Goal: Task Accomplishment & Management: Manage account settings

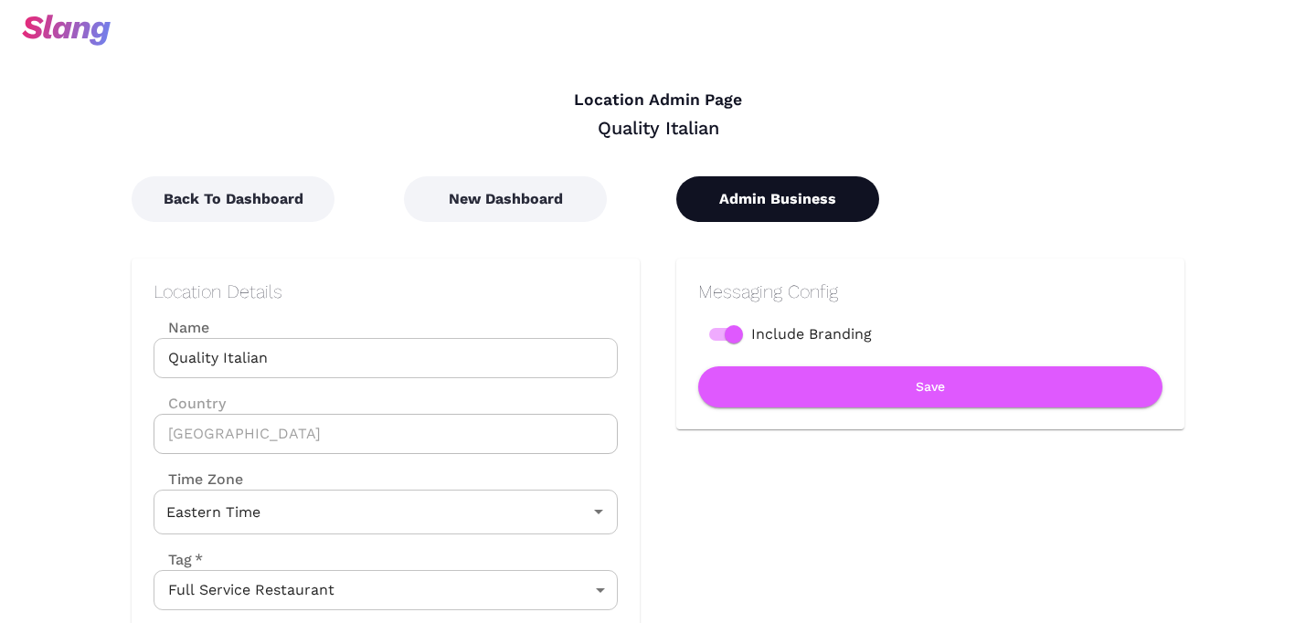
click at [713, 178] on button "Admin Business" at bounding box center [777, 199] width 203 height 46
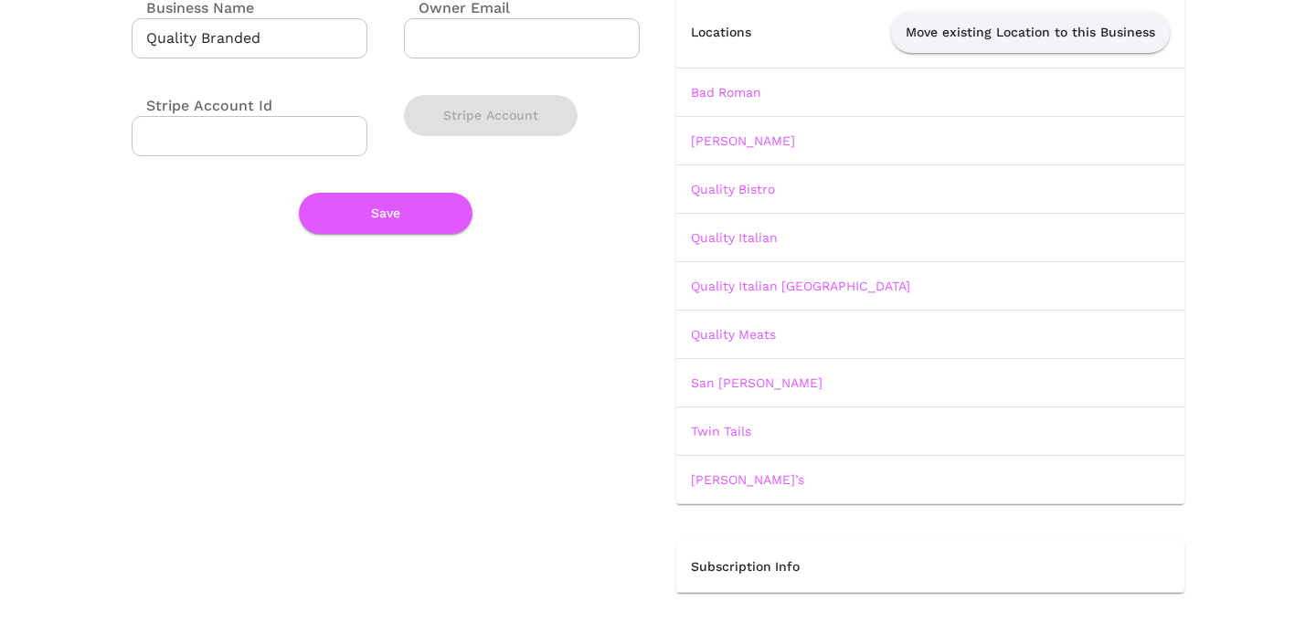
scroll to position [171, 0]
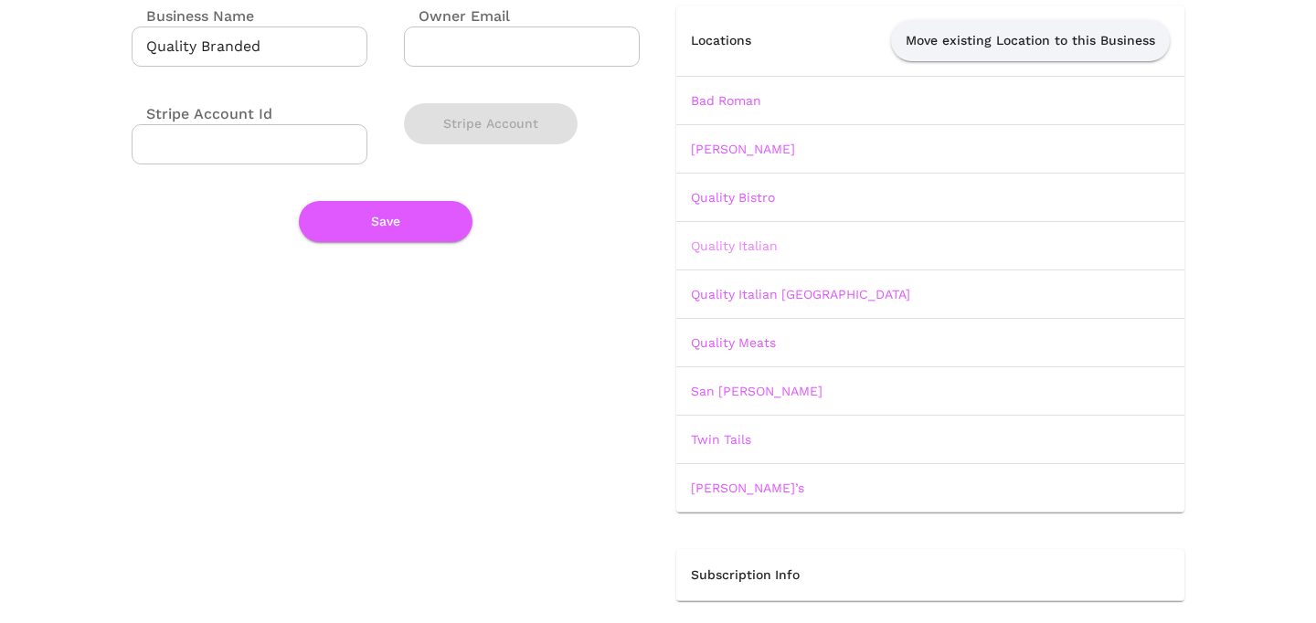
click at [736, 249] on link "Quality Italian" at bounding box center [734, 246] width 87 height 15
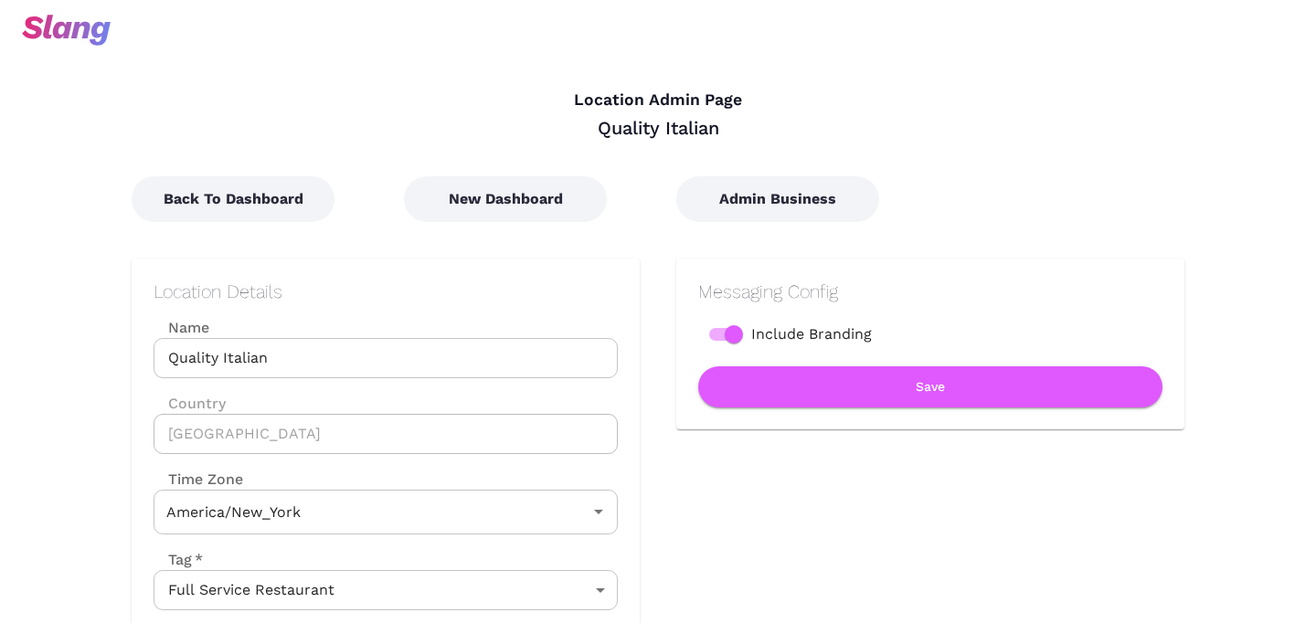
type input "Eastern Time"
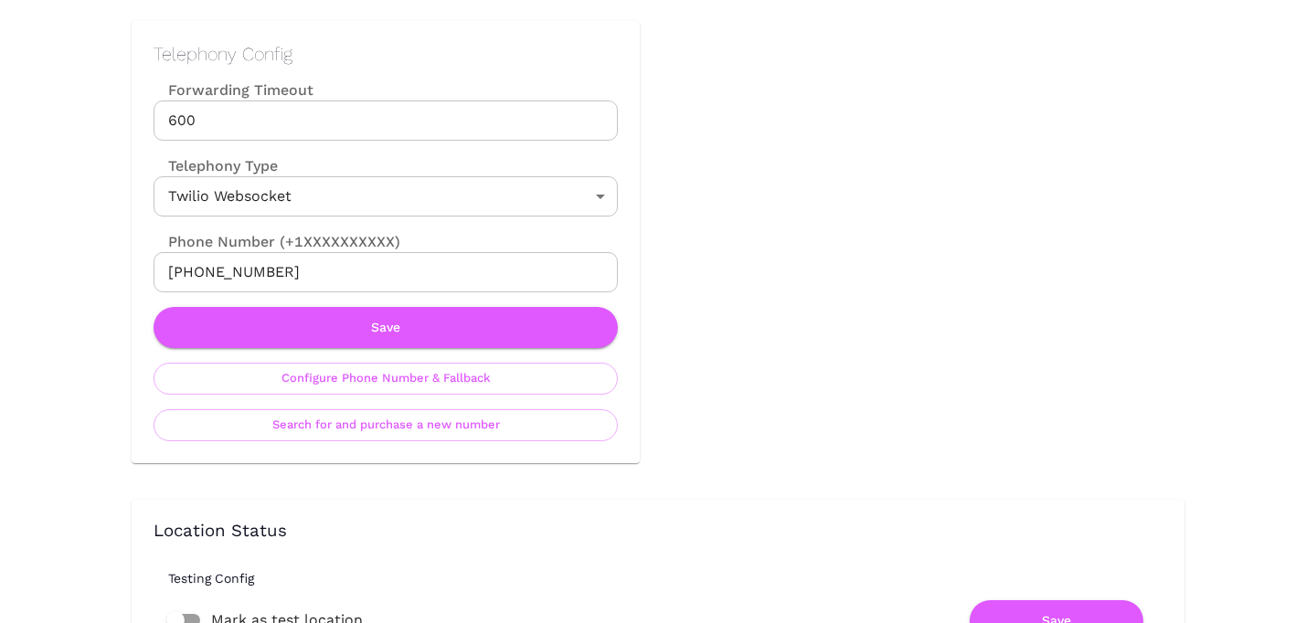
scroll to position [855, 0]
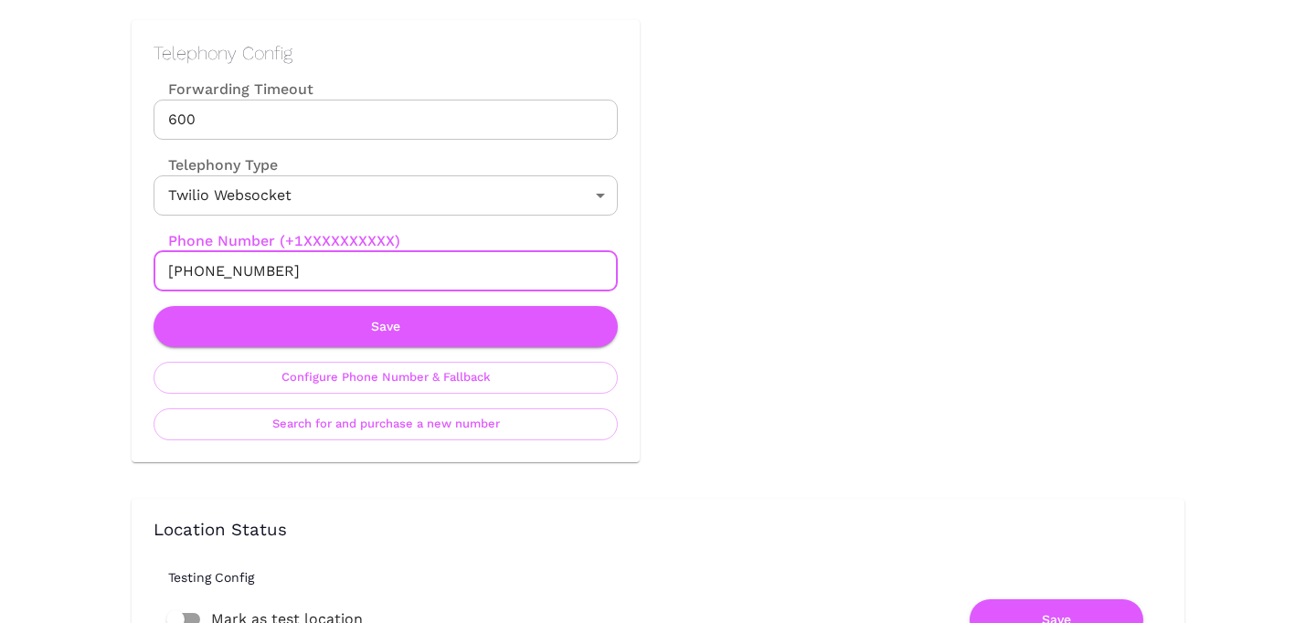
click at [238, 288] on input "[PHONE_NUMBER]" at bounding box center [386, 271] width 464 height 40
drag, startPoint x: 183, startPoint y: 266, endPoint x: 312, endPoint y: 266, distance: 128.9
click at [312, 266] on input "[PHONE_NUMBER]" at bounding box center [386, 271] width 464 height 40
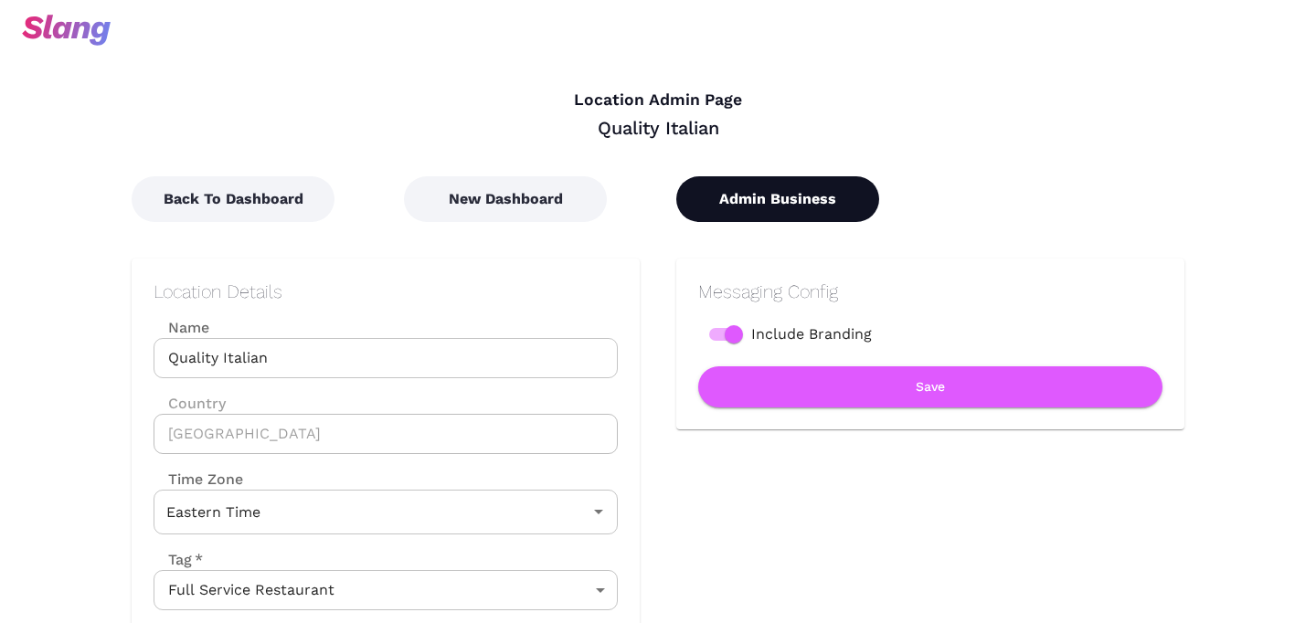
click at [798, 208] on button "Admin Business" at bounding box center [777, 199] width 203 height 46
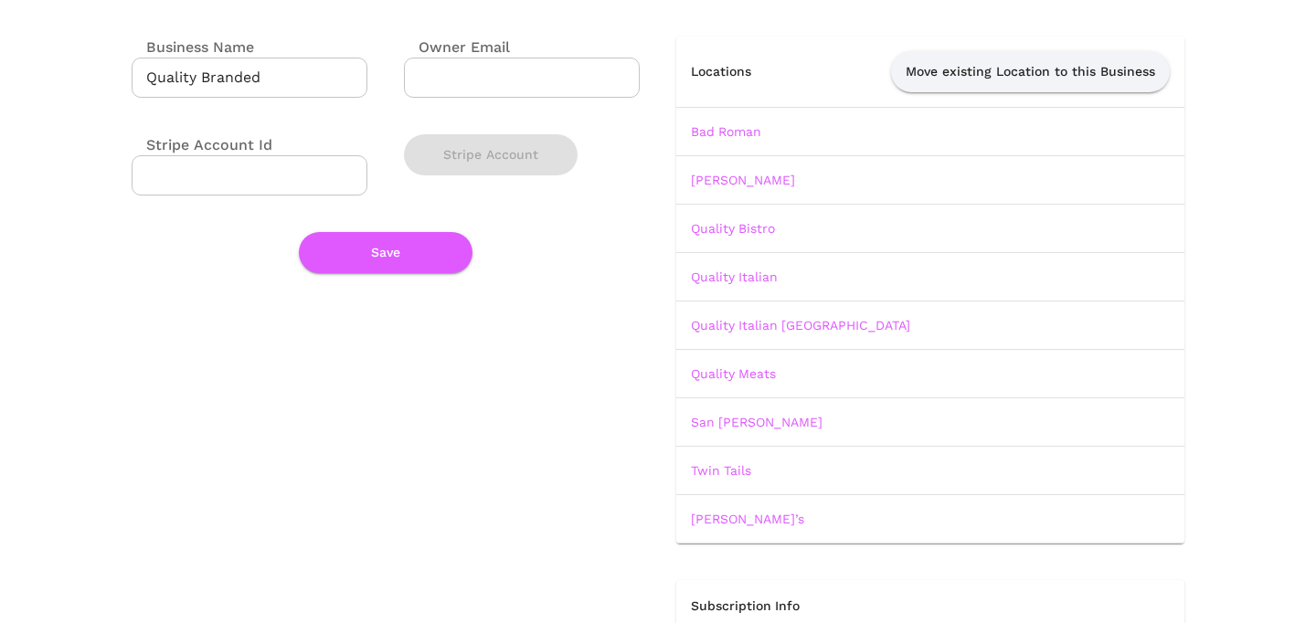
scroll to position [172, 0]
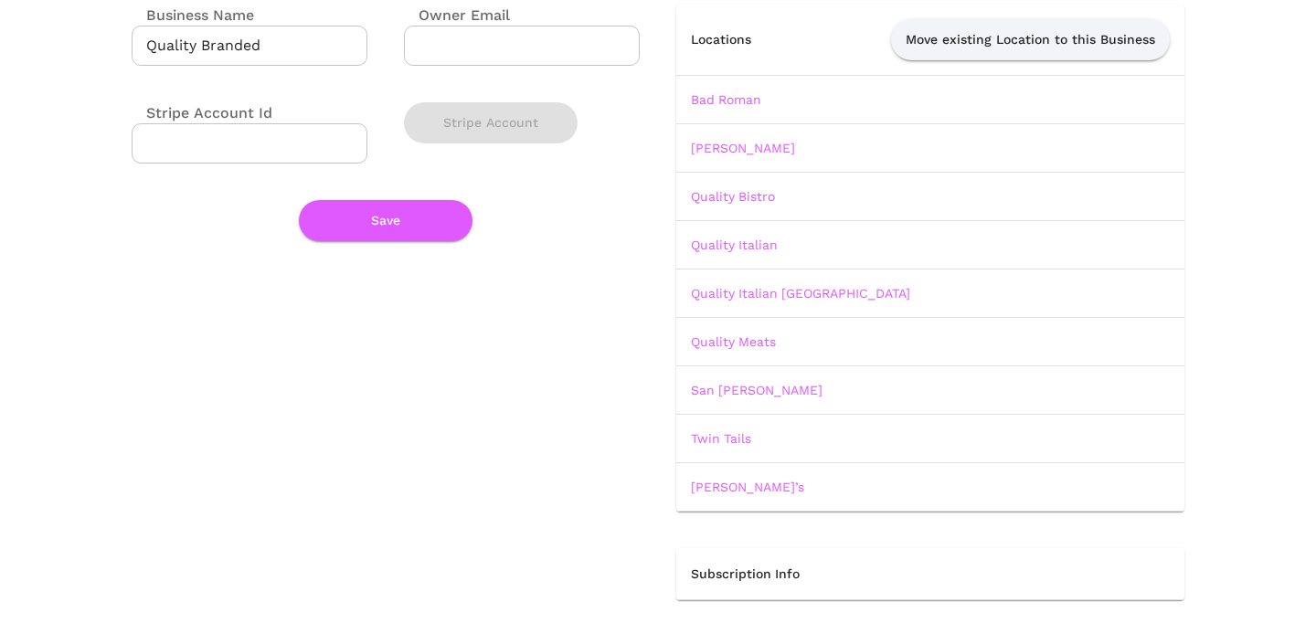
click at [749, 354] on td "Quality Meats" at bounding box center [930, 341] width 508 height 48
click at [752, 341] on link "Quality Meats" at bounding box center [733, 342] width 85 height 15
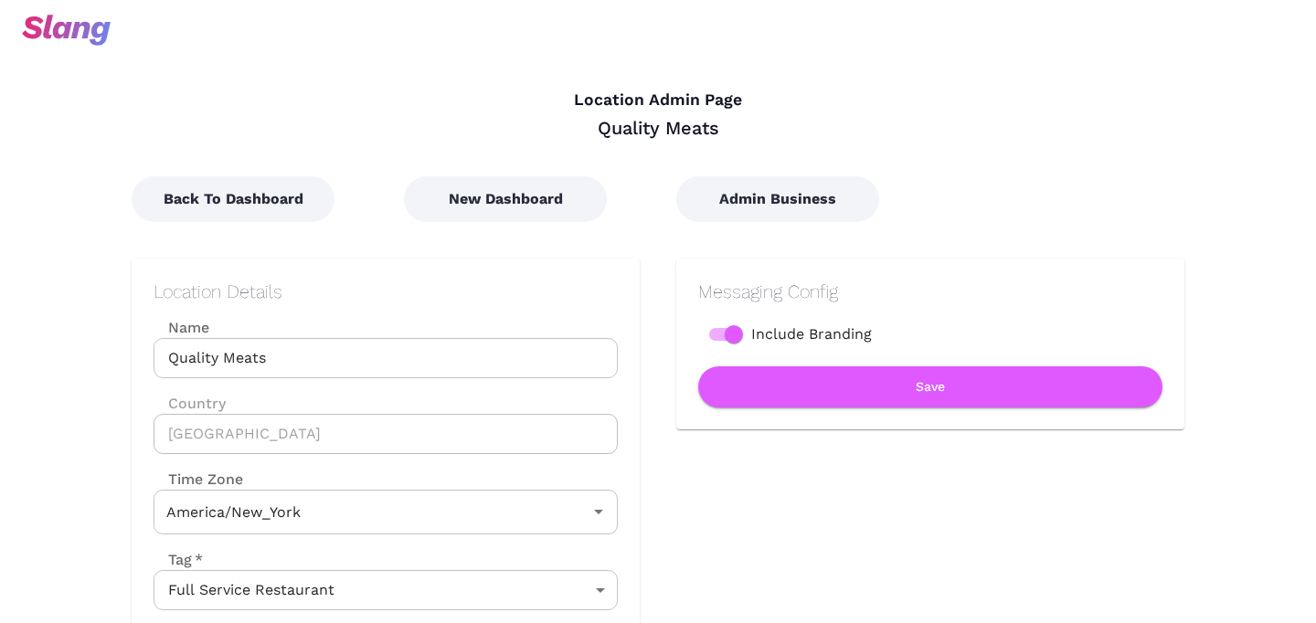
type input "Eastern Time"
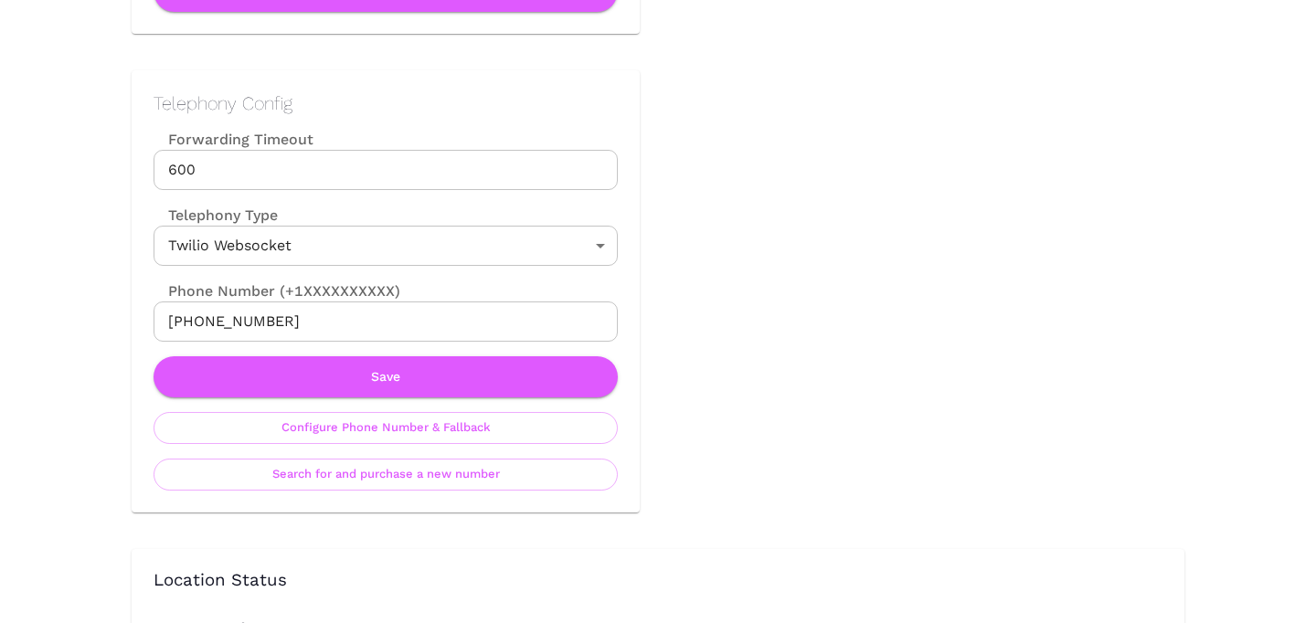
scroll to position [842, 0]
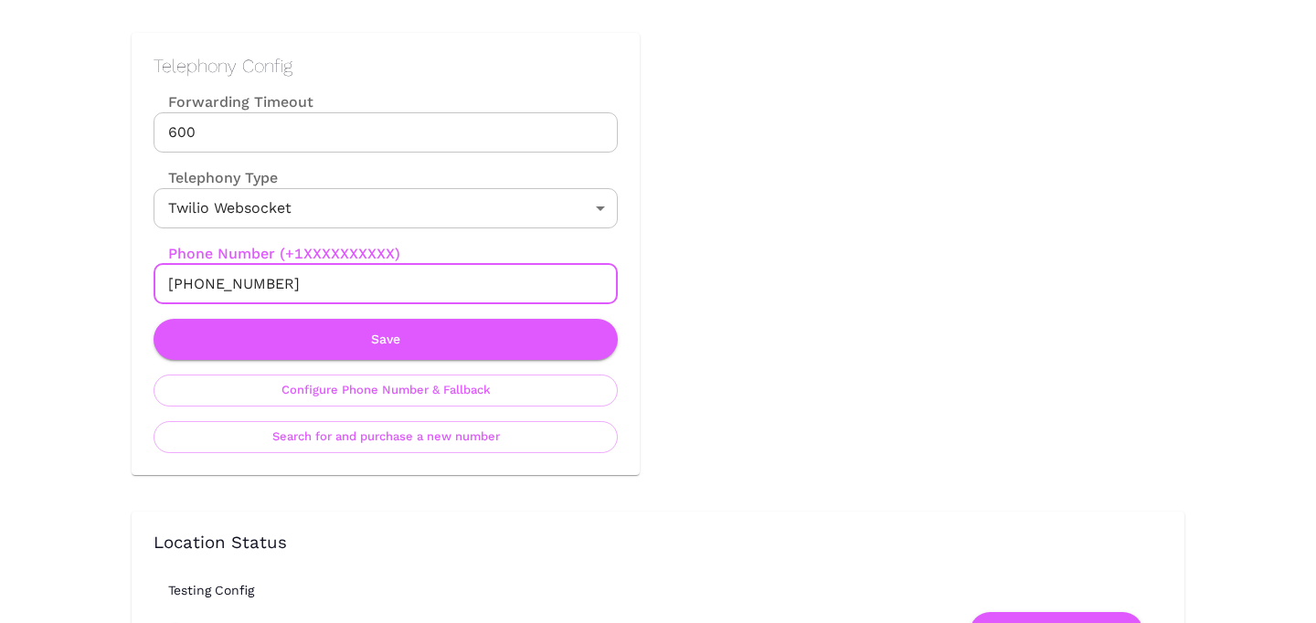
drag, startPoint x: 186, startPoint y: 284, endPoint x: 317, endPoint y: 284, distance: 131.6
click at [317, 284] on input "[PHONE_NUMBER]" at bounding box center [386, 284] width 464 height 40
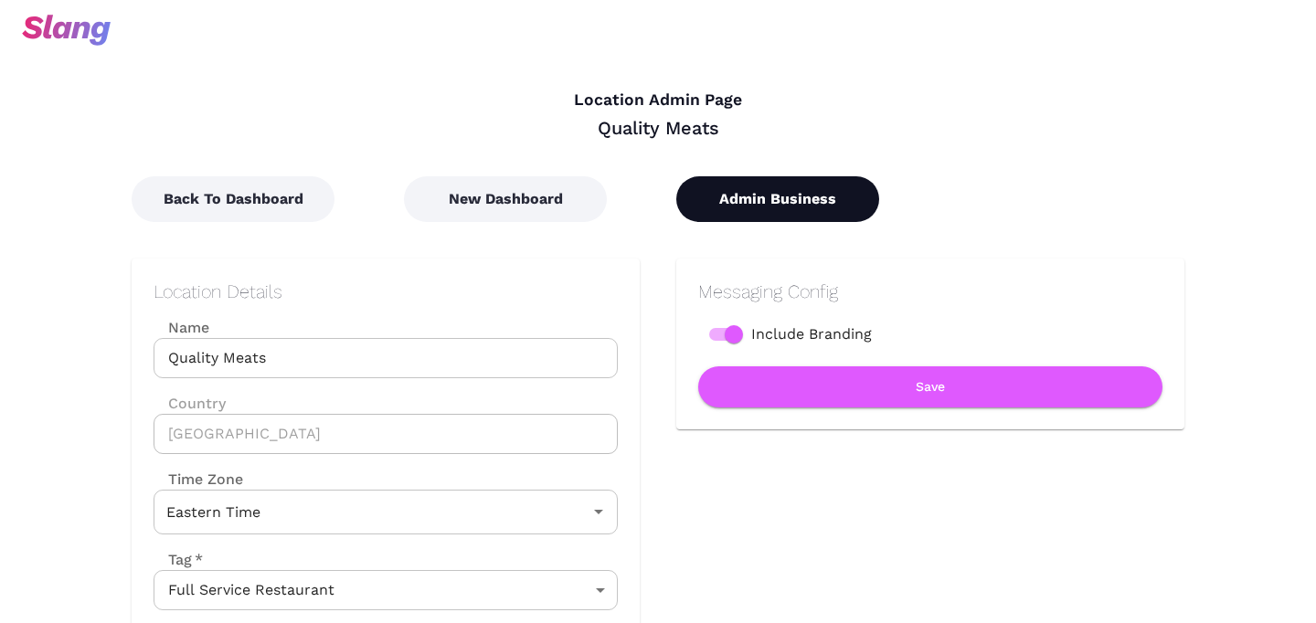
click at [834, 196] on button "Admin Business" at bounding box center [777, 199] width 203 height 46
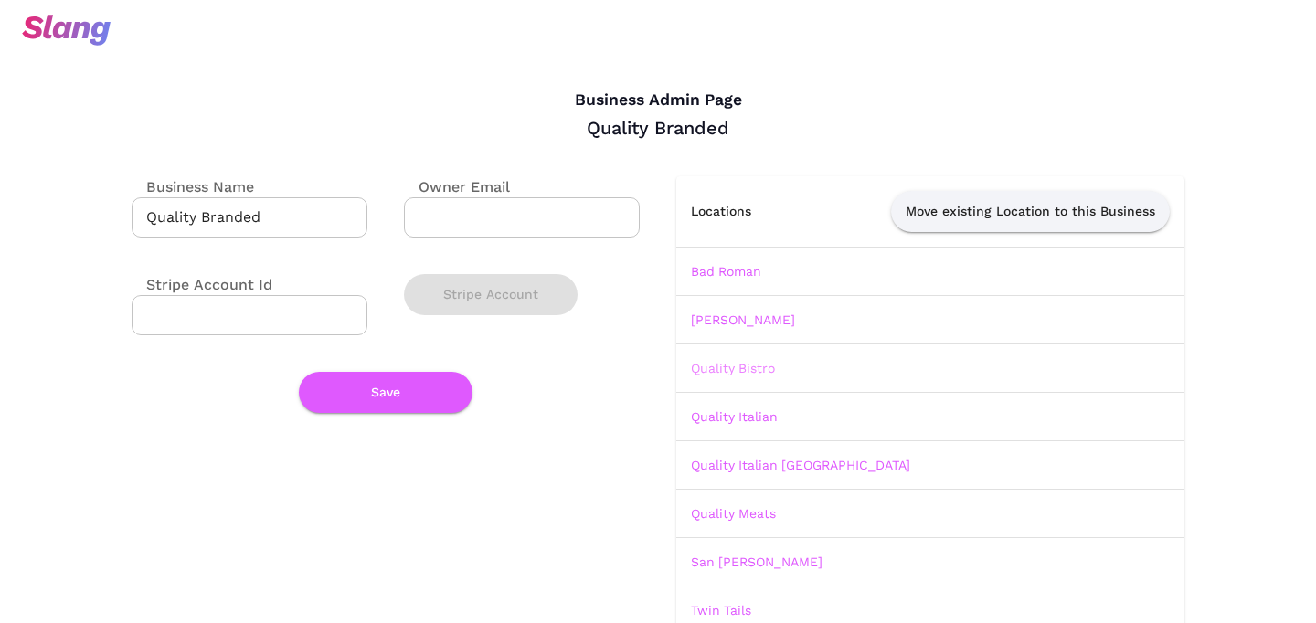
click at [754, 369] on link "Quality Bistro" at bounding box center [733, 368] width 84 height 15
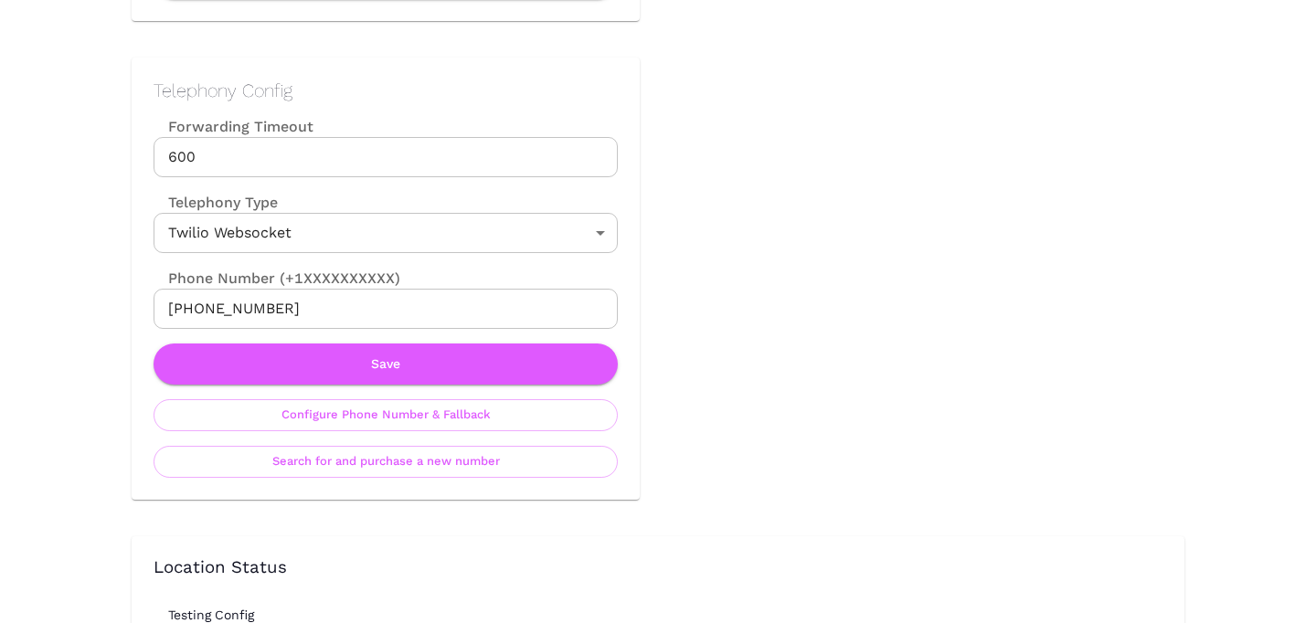
scroll to position [822, 0]
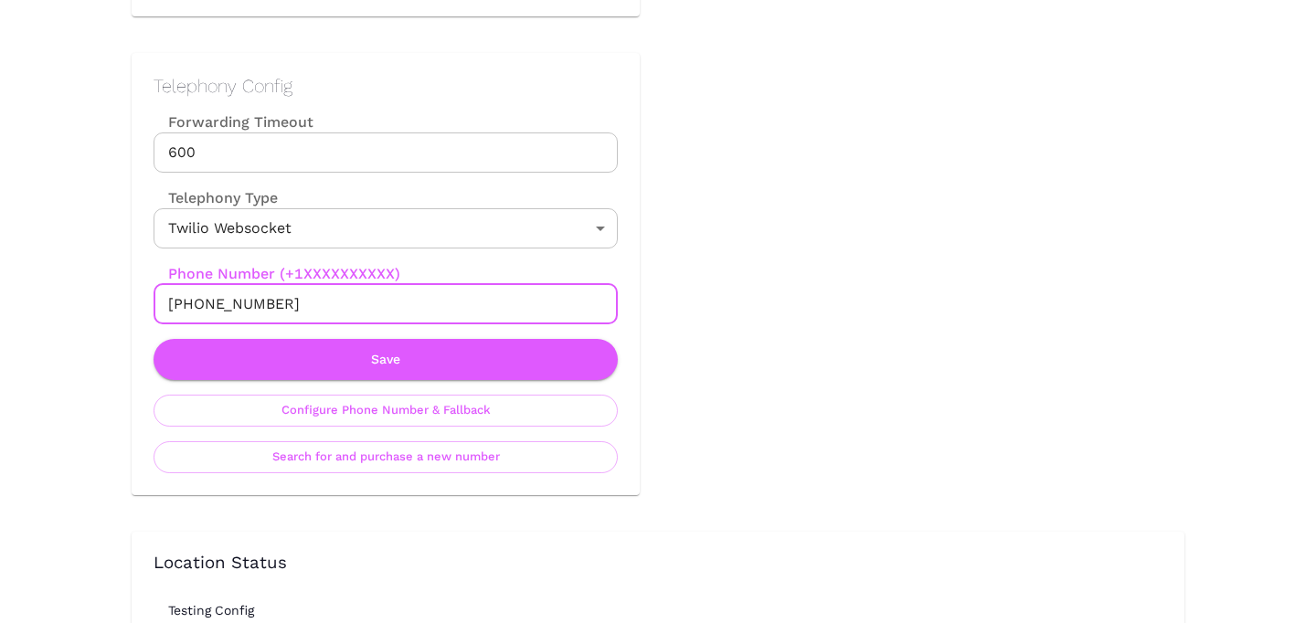
drag, startPoint x: 186, startPoint y: 302, endPoint x: 364, endPoint y: 302, distance: 178.2
click at [364, 302] on input "[PHONE_NUMBER]" at bounding box center [386, 304] width 464 height 40
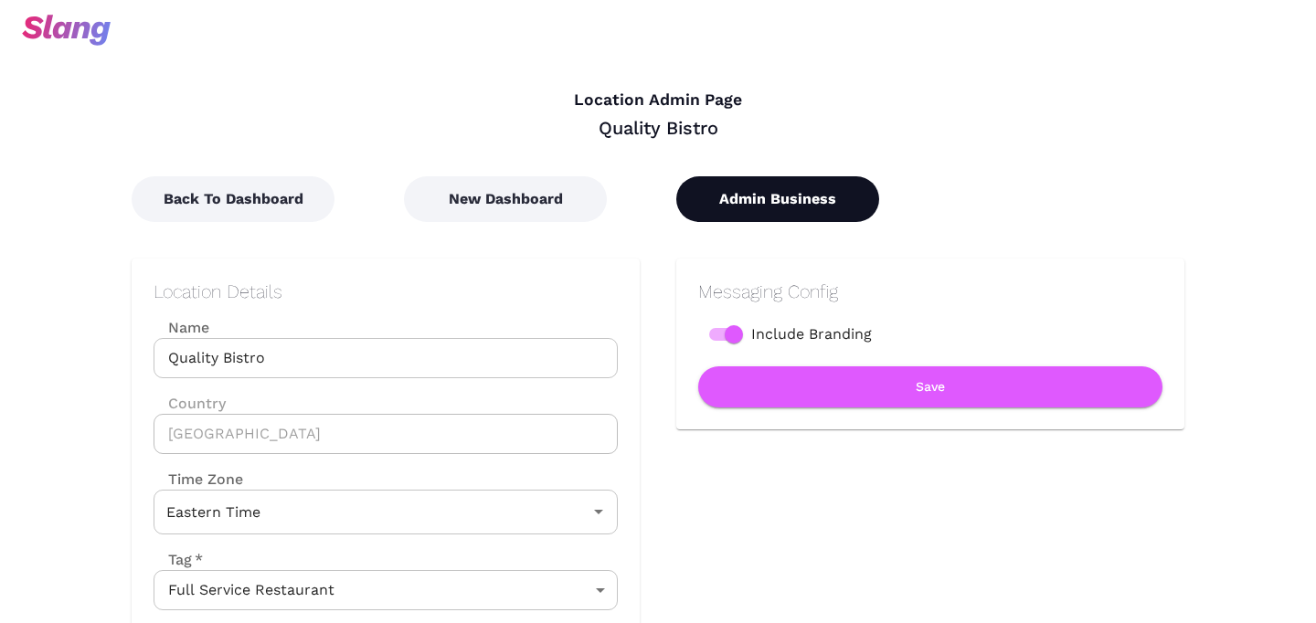
click at [842, 200] on button "Admin Business" at bounding box center [777, 199] width 203 height 46
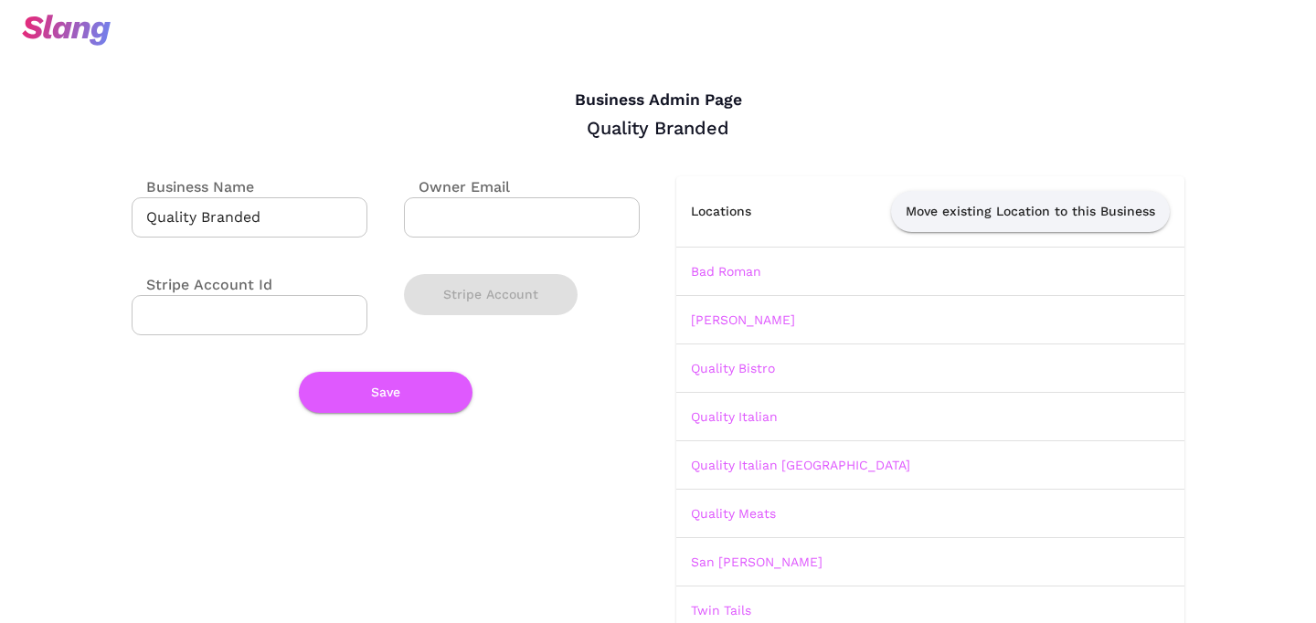
scroll to position [51, 0]
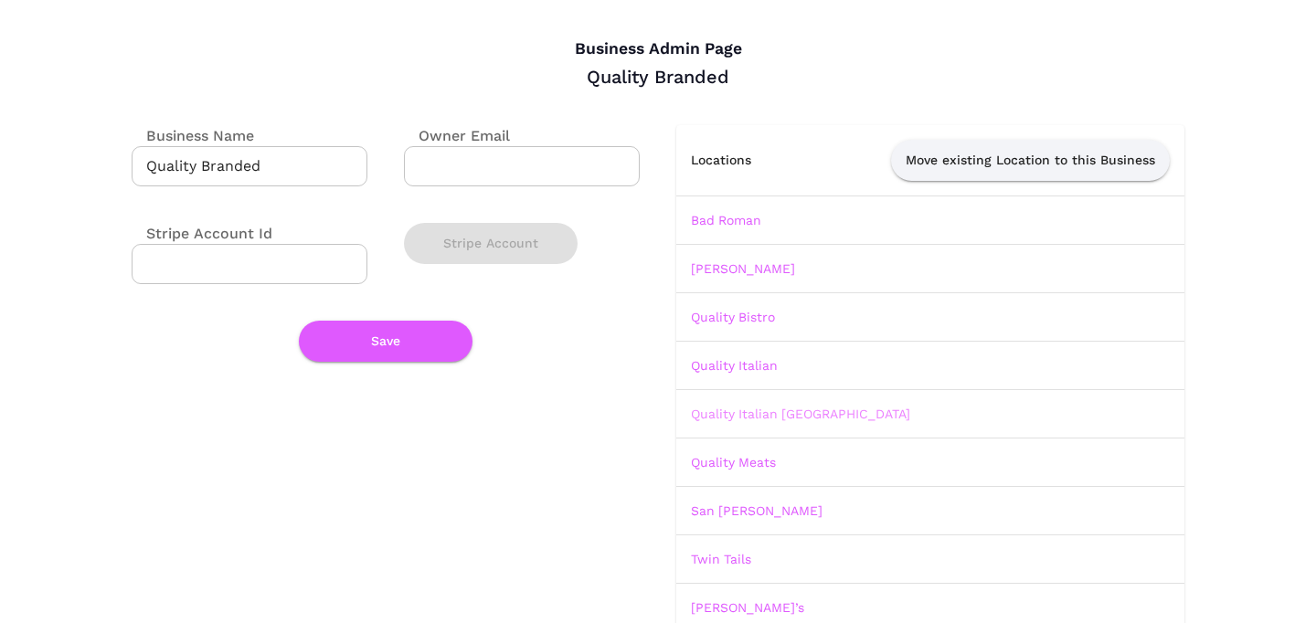
click at [759, 420] on link "Quality Italian [GEOGRAPHIC_DATA]" at bounding box center [800, 414] width 219 height 15
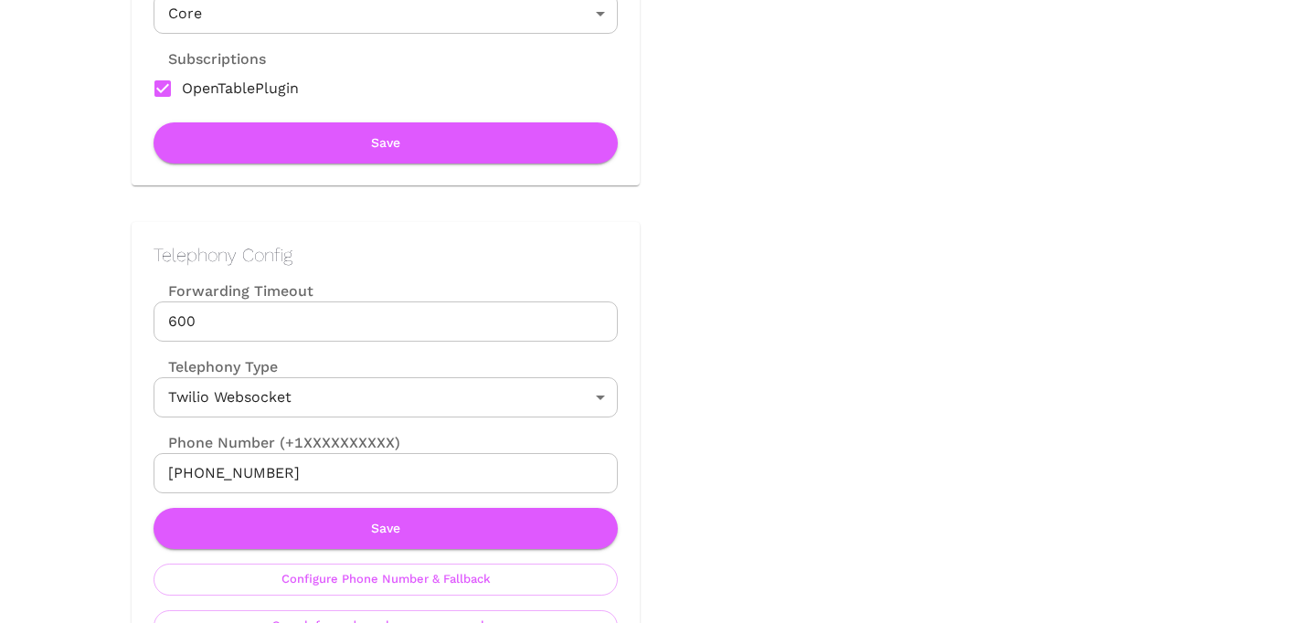
scroll to position [652, 0]
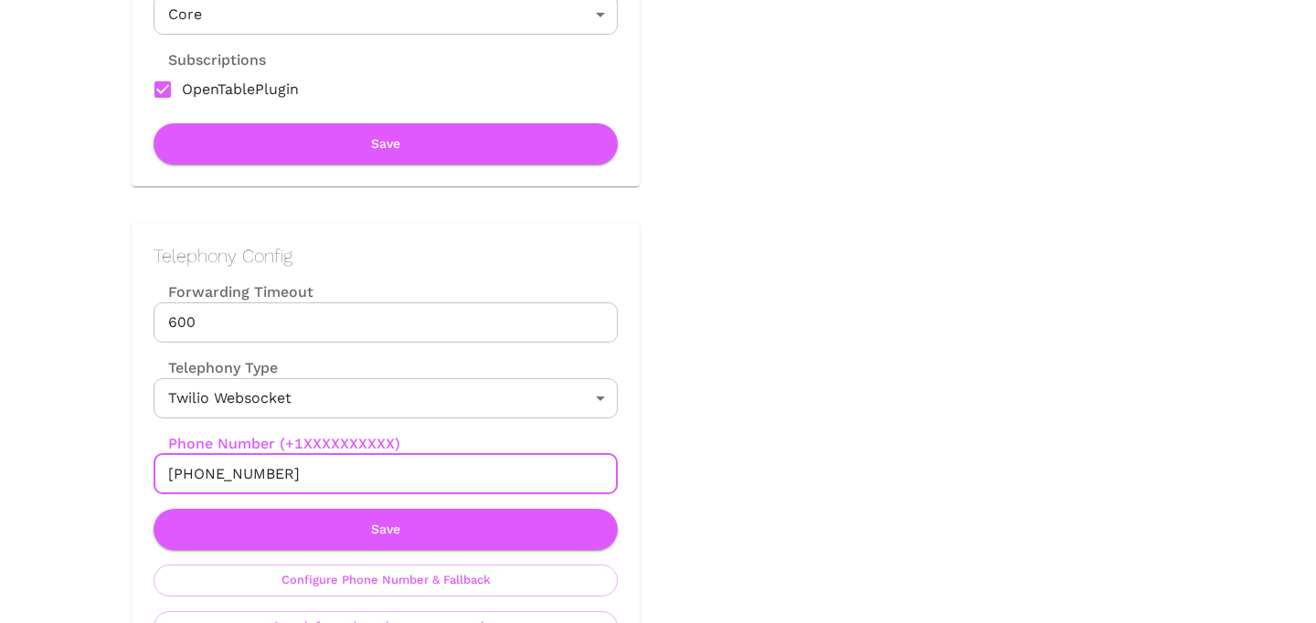
drag, startPoint x: 188, startPoint y: 476, endPoint x: 327, endPoint y: 476, distance: 138.9
click at [327, 476] on input "[PHONE_NUMBER]" at bounding box center [386, 474] width 464 height 40
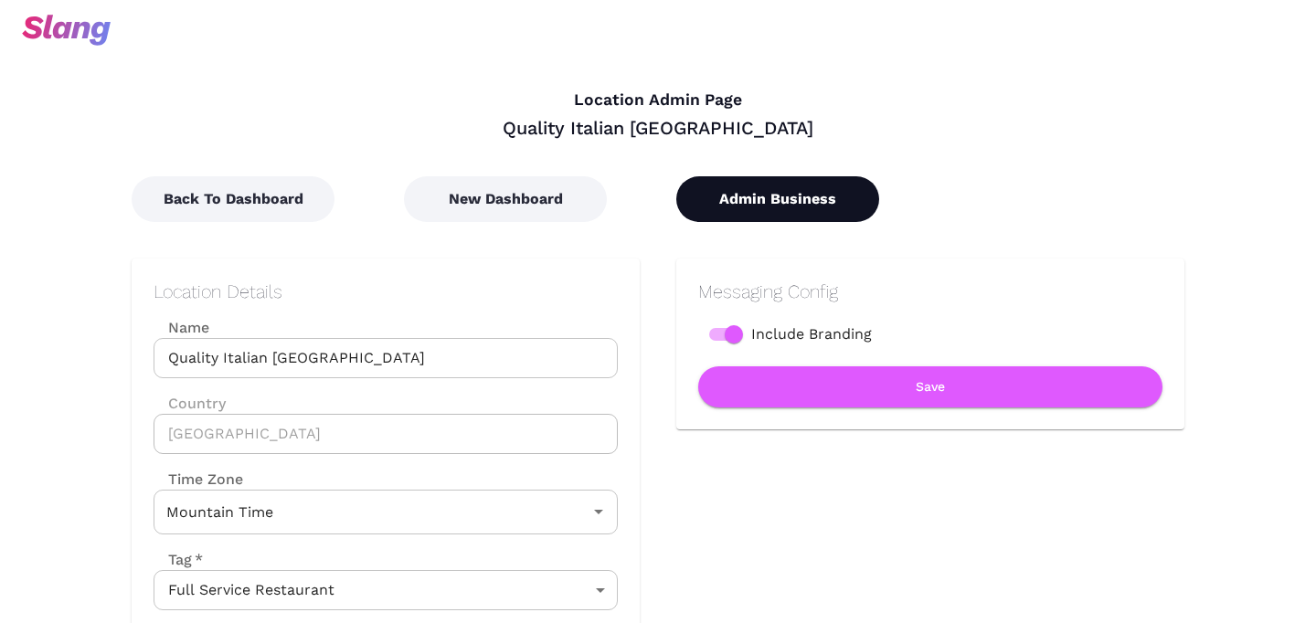
click at [756, 194] on button "Admin Business" at bounding box center [777, 199] width 203 height 46
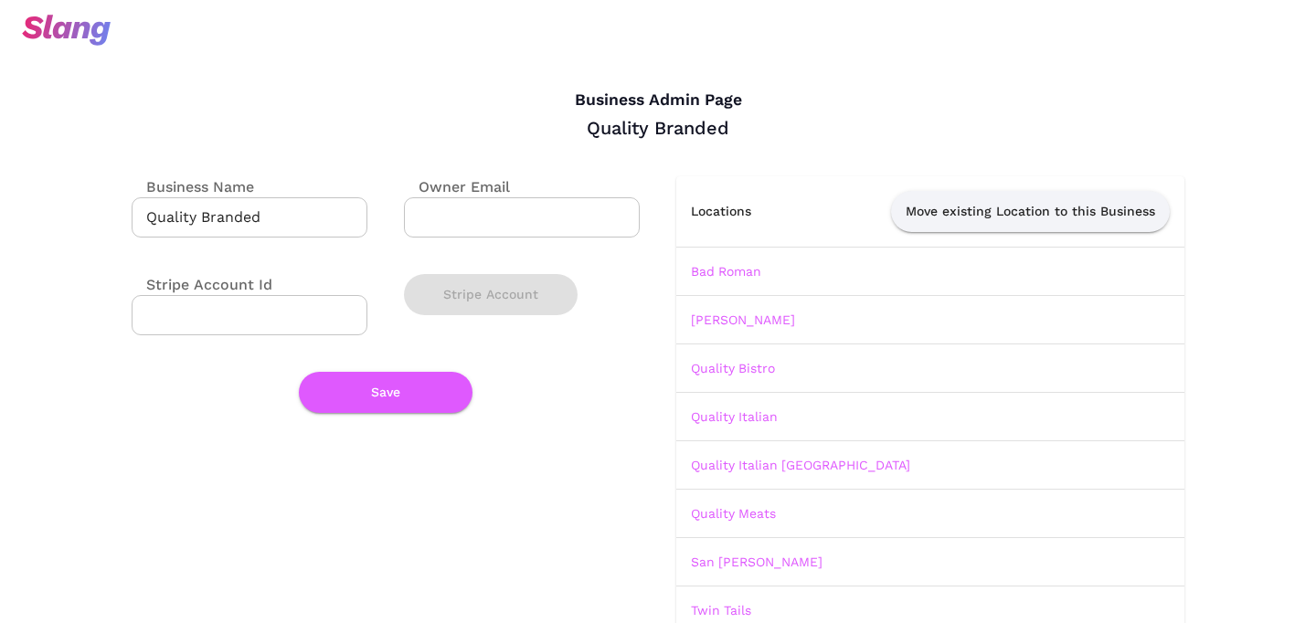
scroll to position [65, 0]
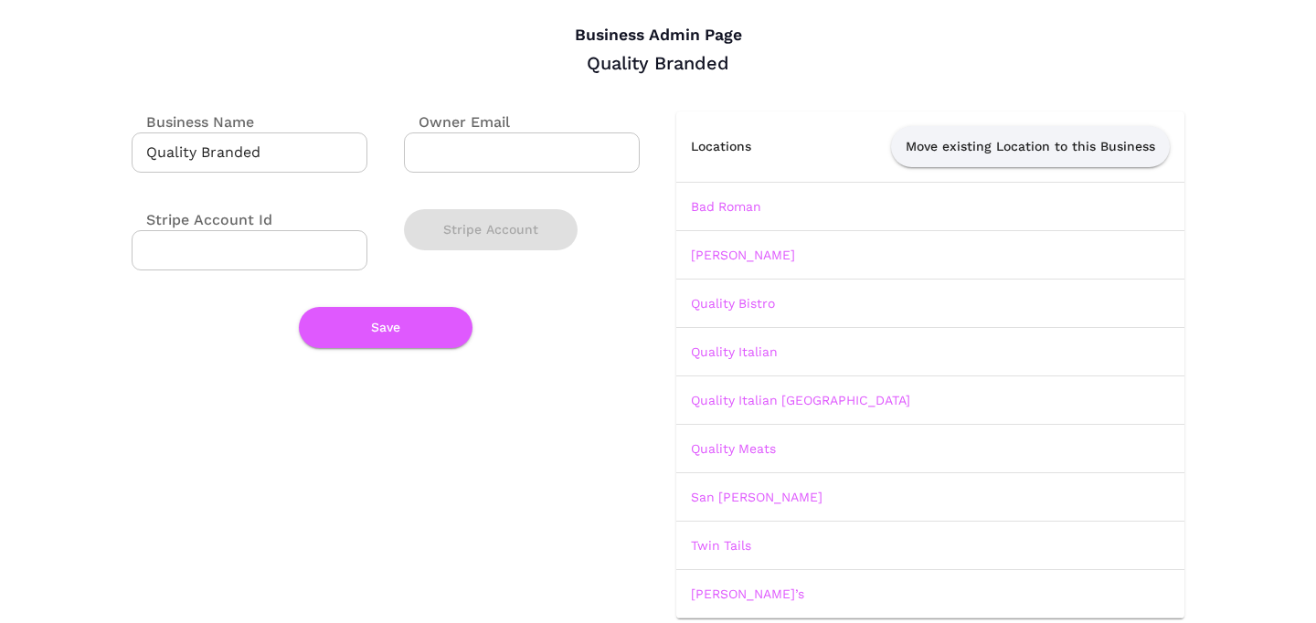
click at [746, 214] on td "Bad Roman" at bounding box center [930, 206] width 508 height 48
click at [746, 211] on link "Bad Roman" at bounding box center [726, 206] width 70 height 15
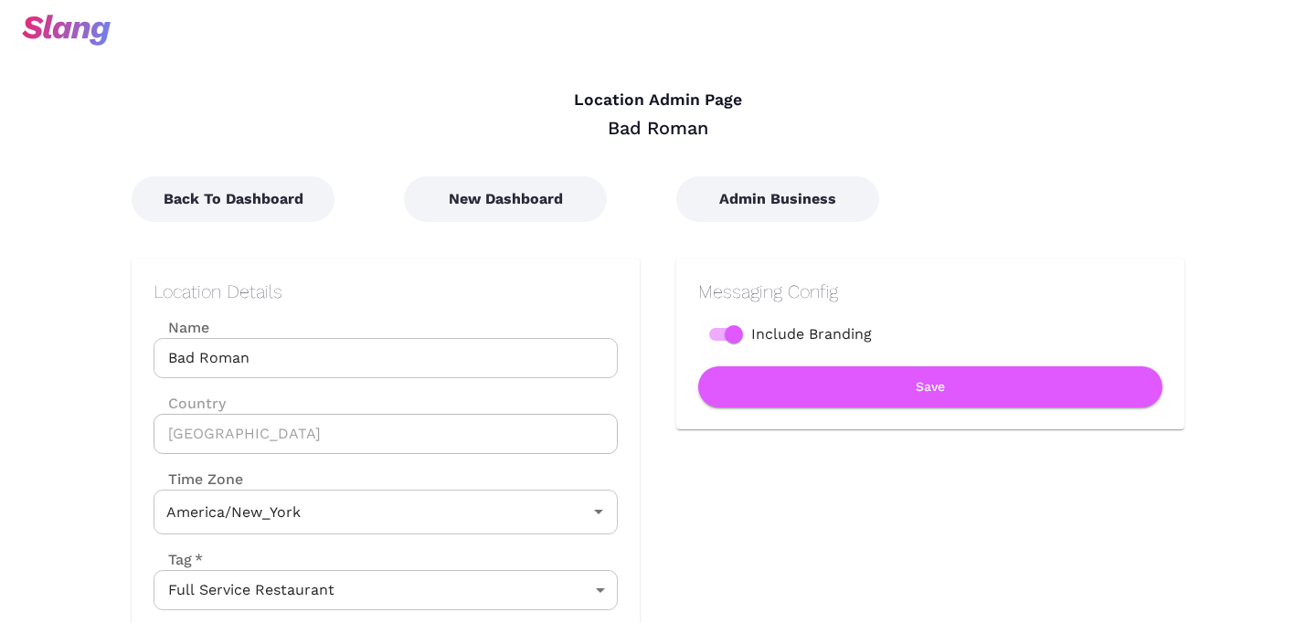
type input "Eastern Time"
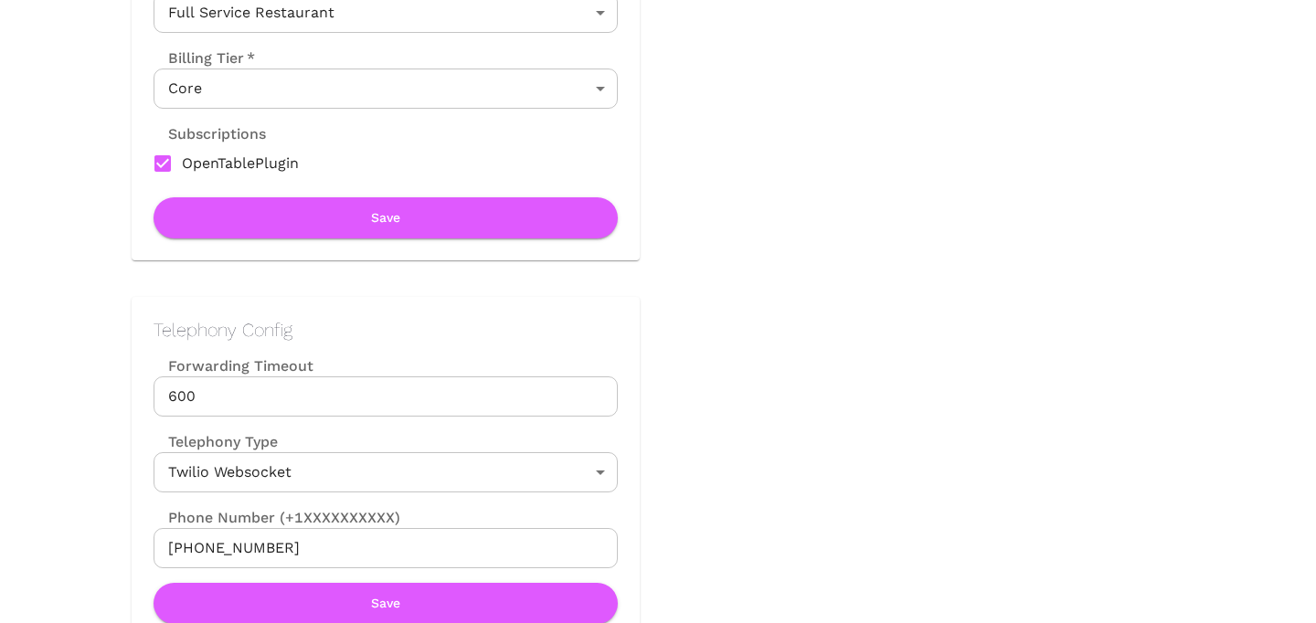
scroll to position [702, 0]
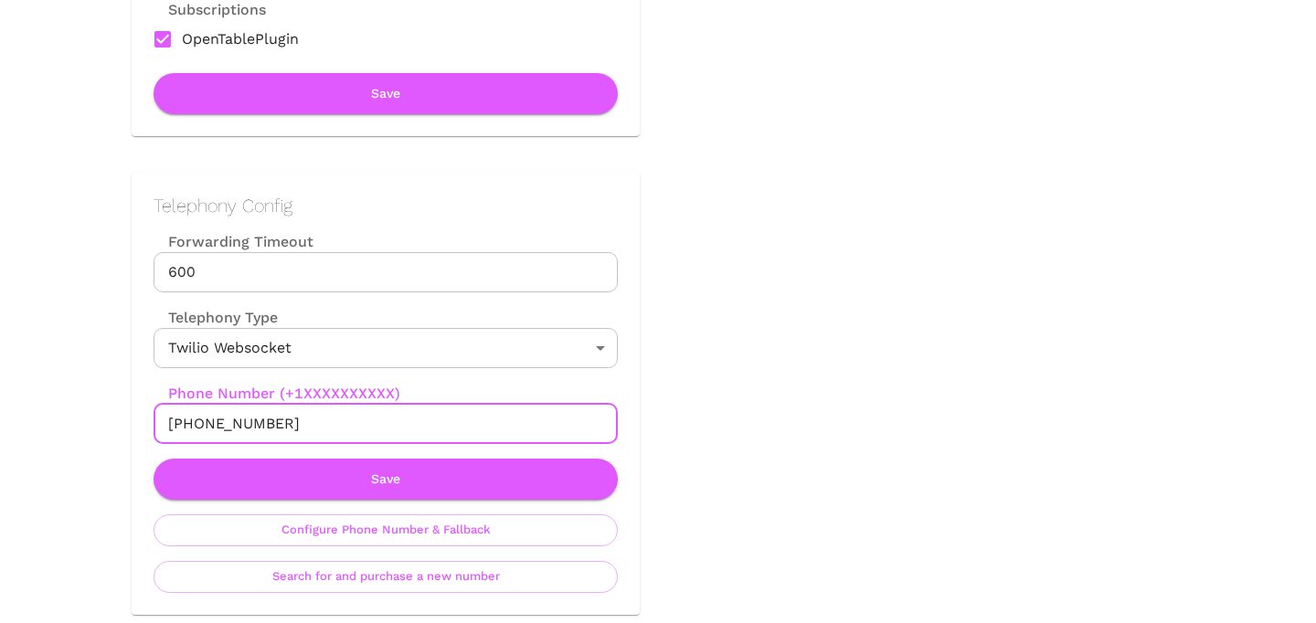
drag, startPoint x: 188, startPoint y: 425, endPoint x: 322, endPoint y: 425, distance: 133.4
click at [322, 425] on input "[PHONE_NUMBER]" at bounding box center [386, 424] width 464 height 40
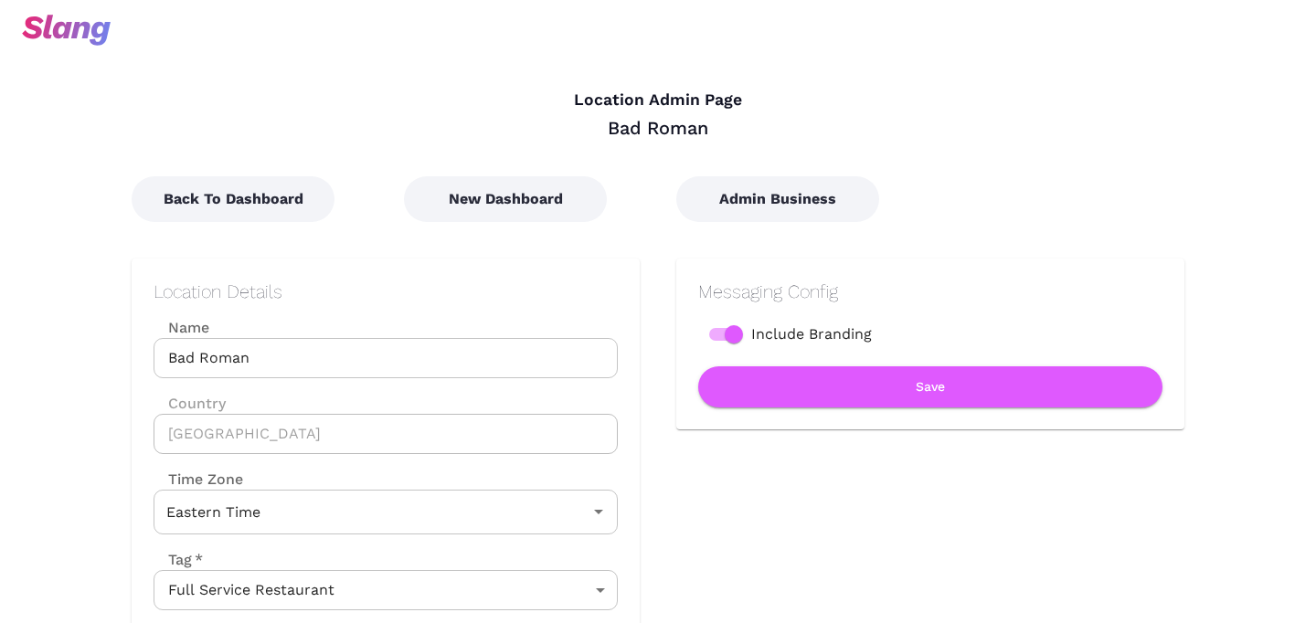
click at [796, 231] on div "Messaging Config Include Branding Save" at bounding box center [912, 530] width 545 height 616
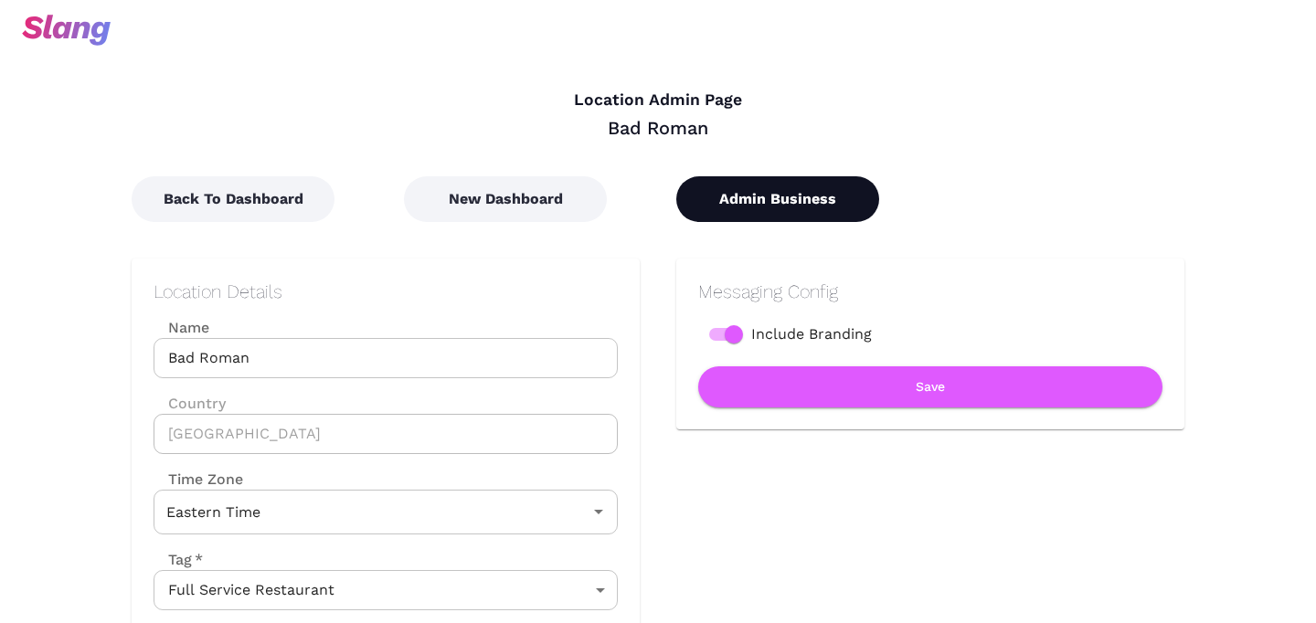
click at [801, 219] on button "Admin Business" at bounding box center [777, 199] width 203 height 46
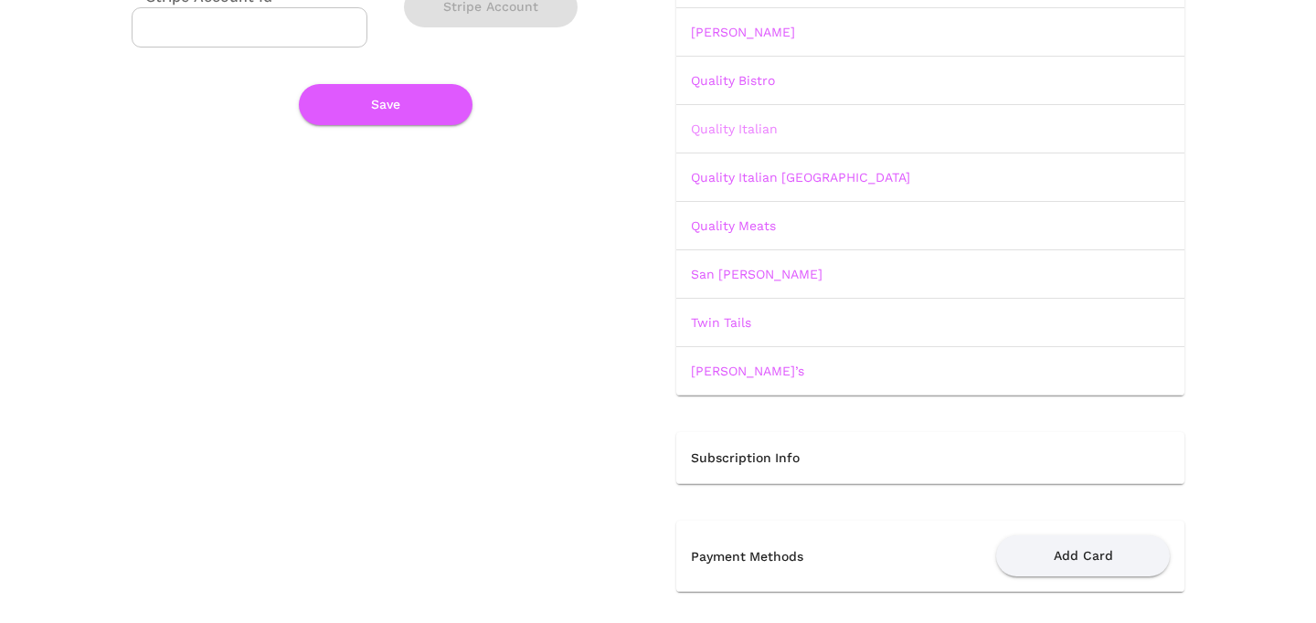
scroll to position [293, 0]
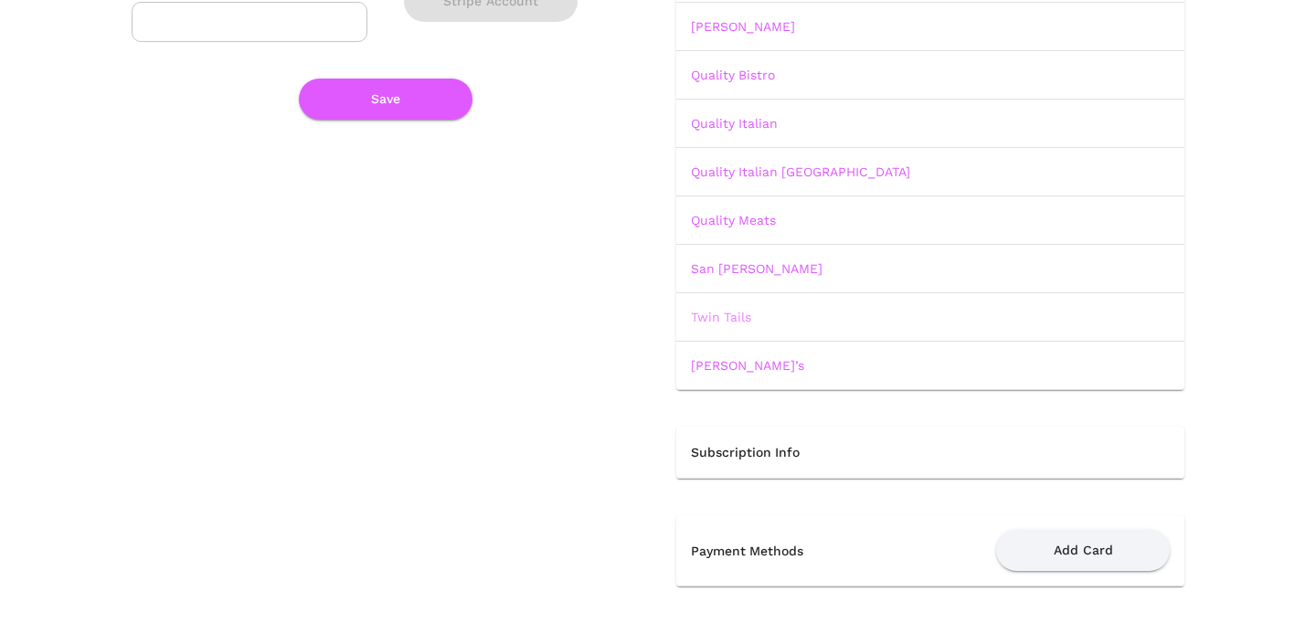
click at [738, 319] on link "Twin Tails" at bounding box center [721, 317] width 60 height 15
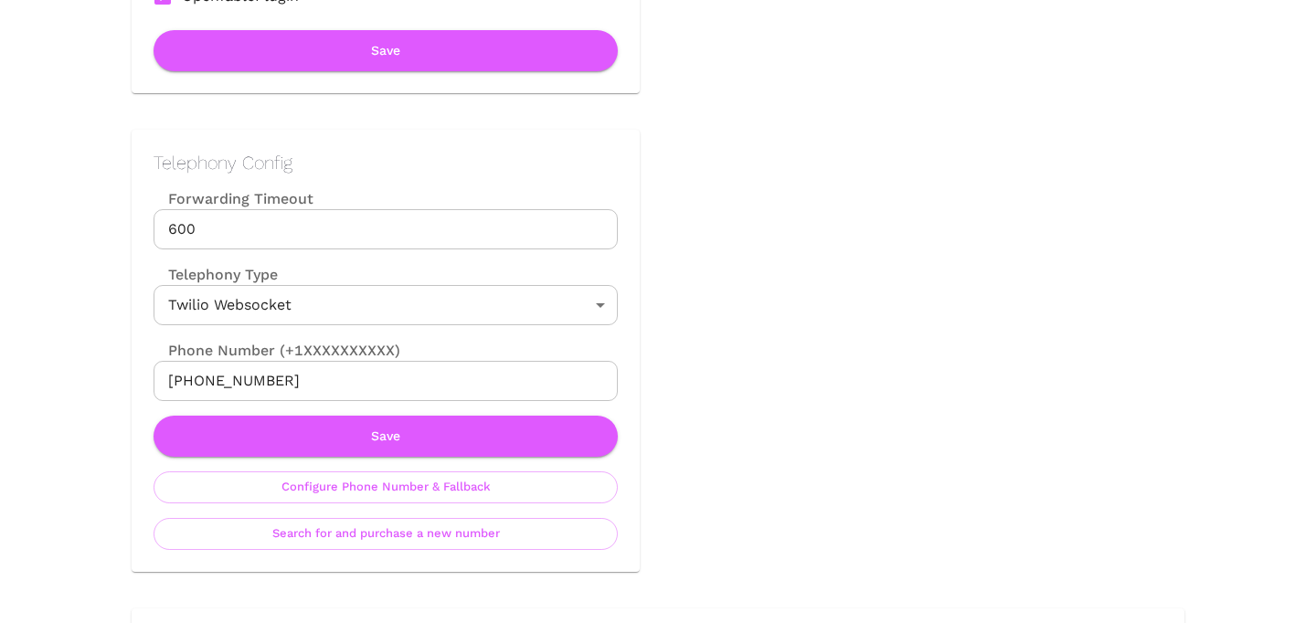
scroll to position [771, 0]
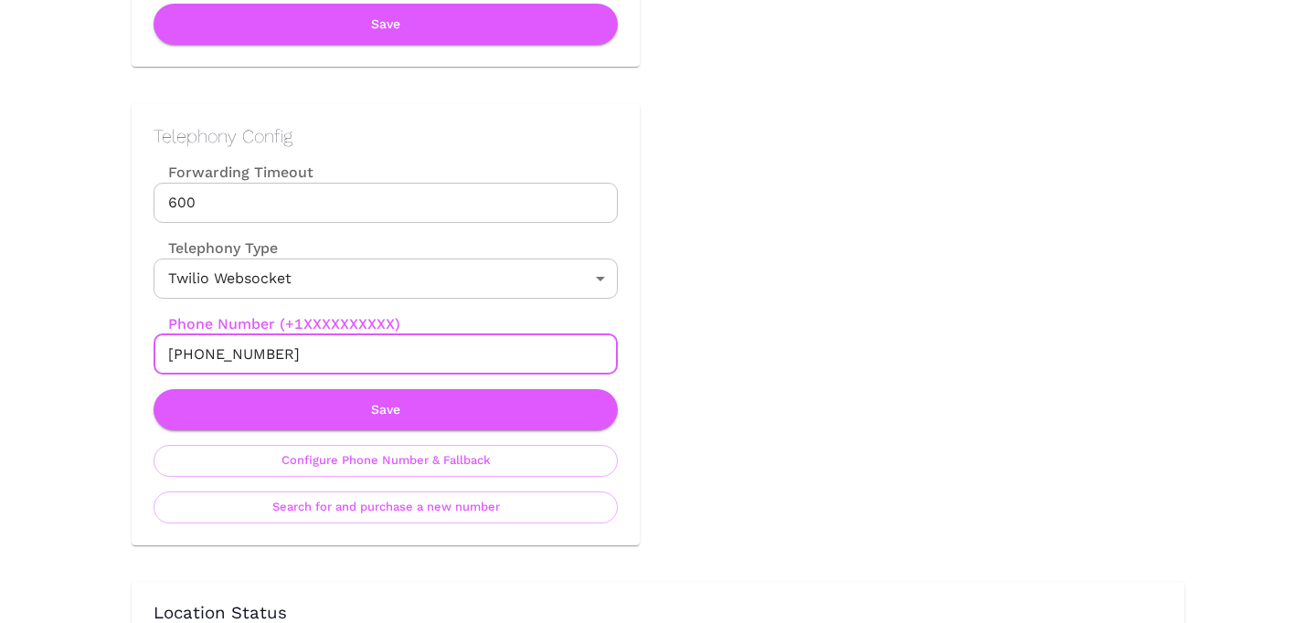
drag, startPoint x: 186, startPoint y: 356, endPoint x: 366, endPoint y: 356, distance: 179.1
click at [367, 356] on input "[PHONE_NUMBER]" at bounding box center [386, 355] width 464 height 40
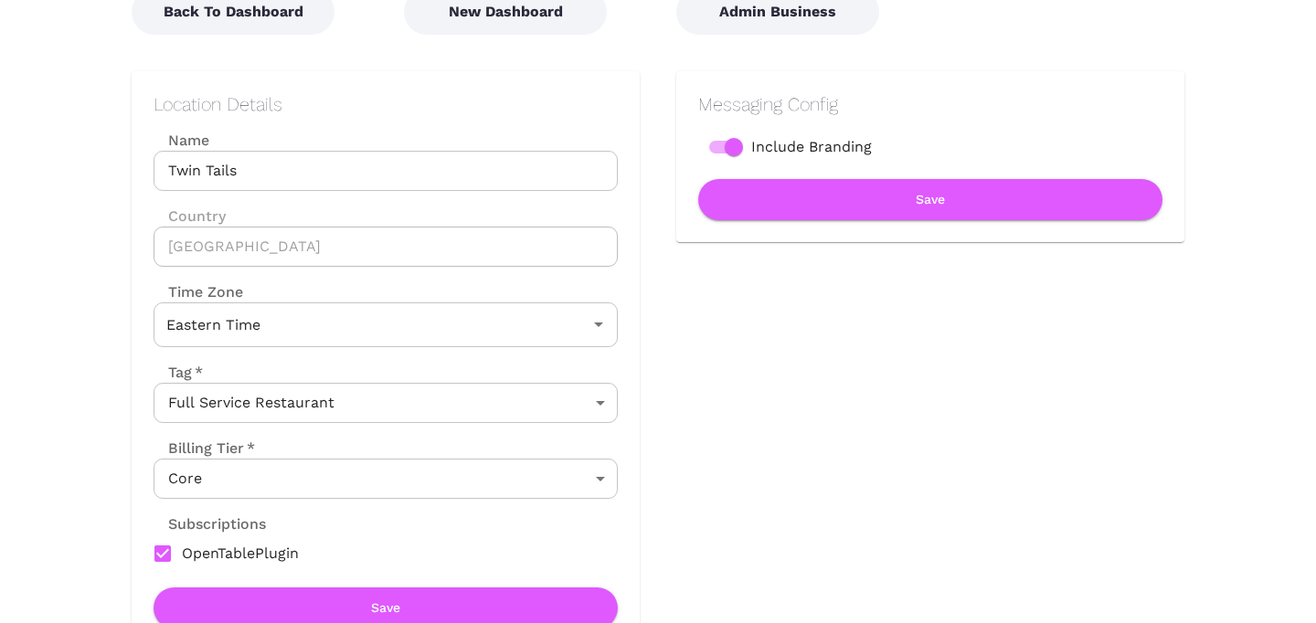
scroll to position [0, 0]
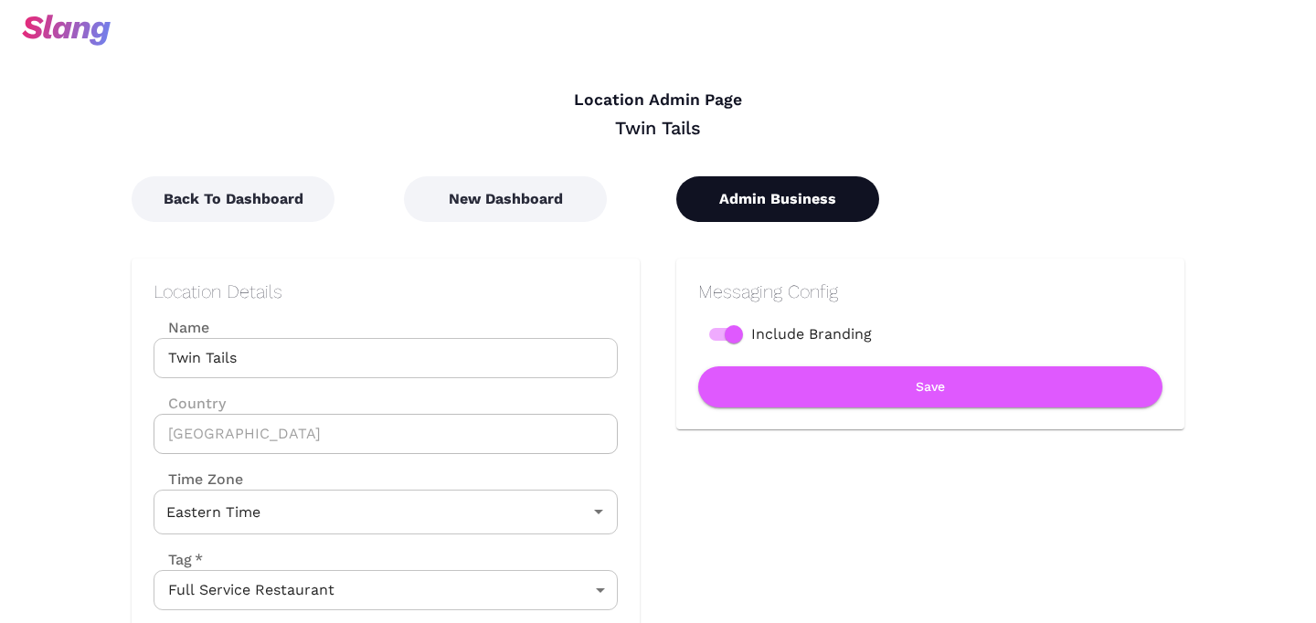
click at [832, 186] on button "Admin Business" at bounding box center [777, 199] width 203 height 46
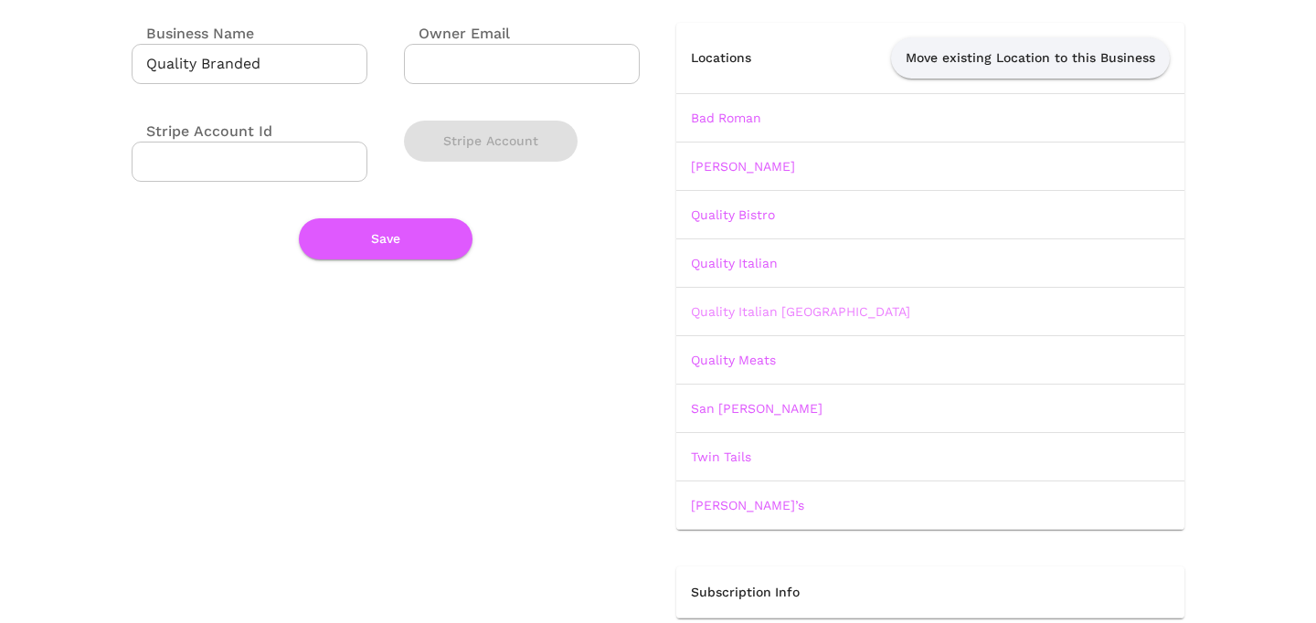
scroll to position [178, 0]
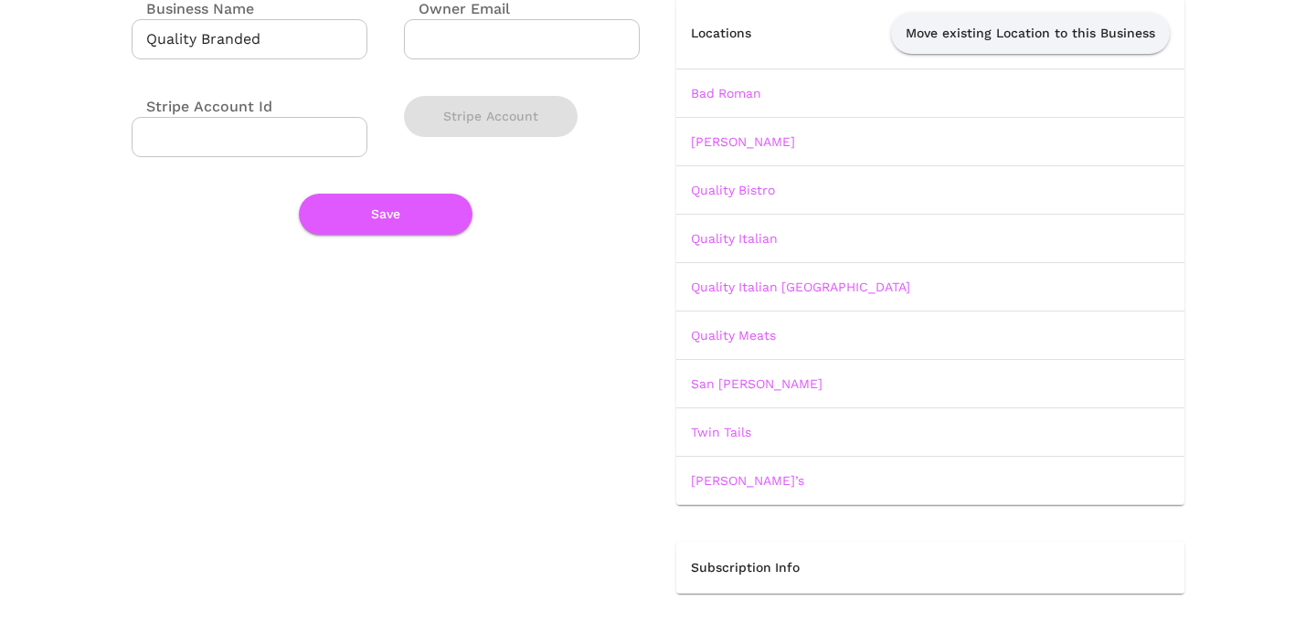
click at [721, 130] on td "[PERSON_NAME]" at bounding box center [930, 141] width 508 height 48
click at [721, 139] on link "[PERSON_NAME]" at bounding box center [743, 141] width 104 height 15
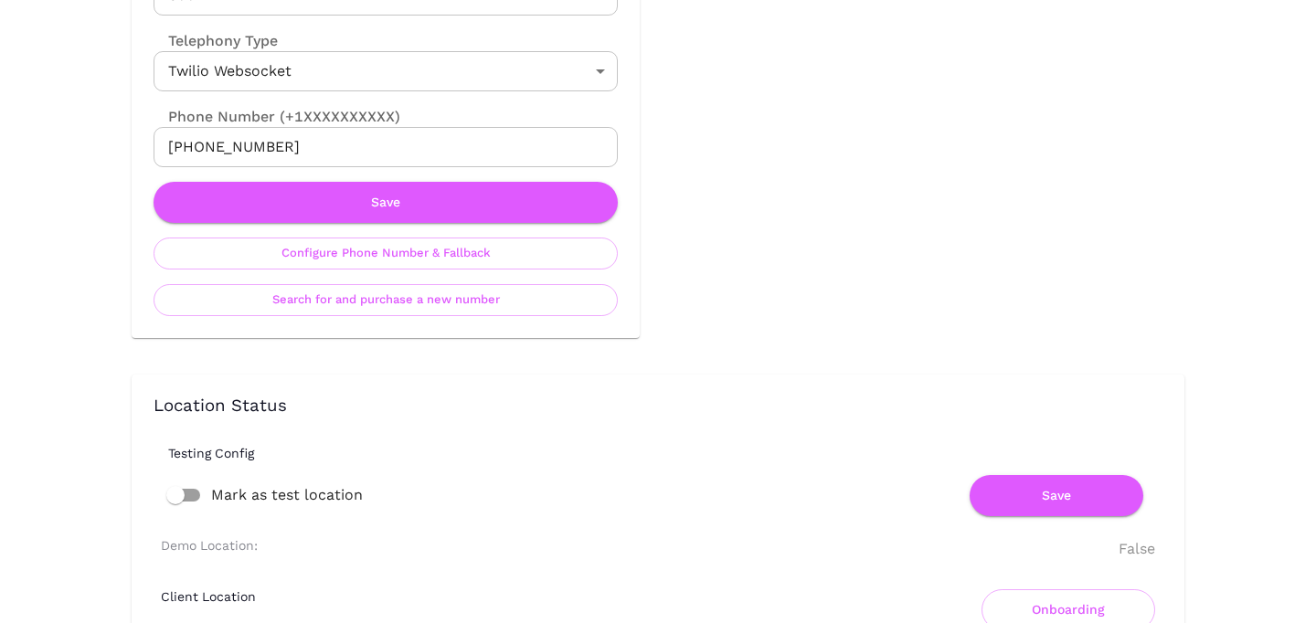
scroll to position [918, 0]
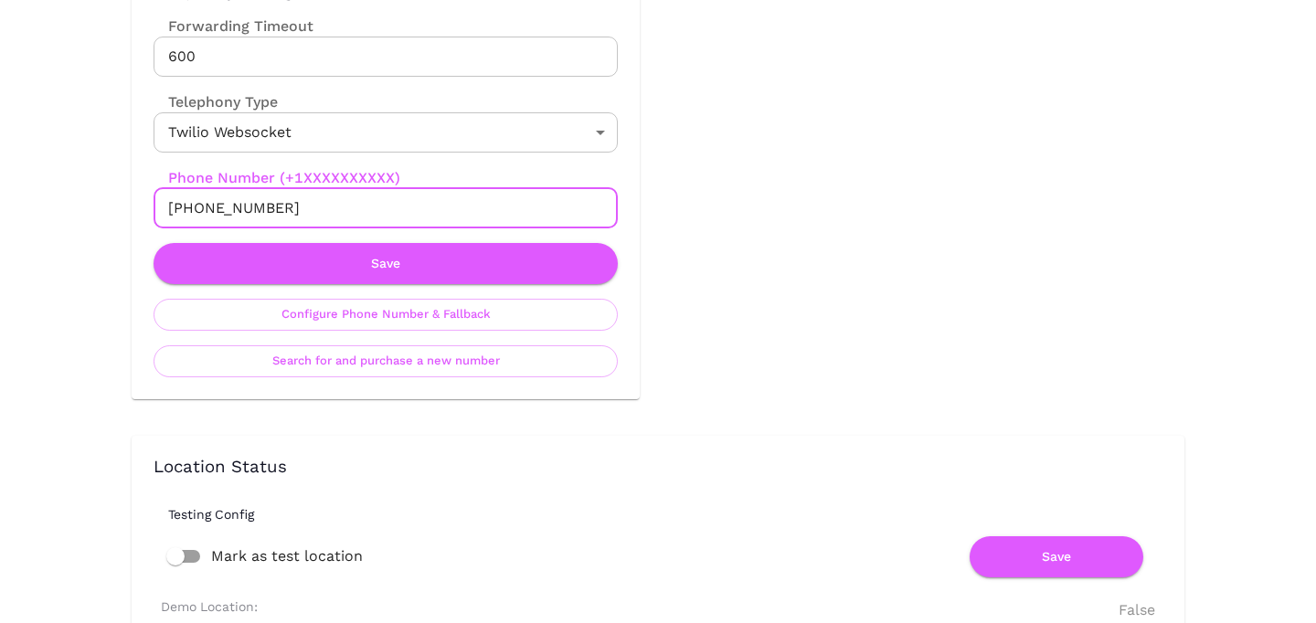
drag, startPoint x: 184, startPoint y: 210, endPoint x: 323, endPoint y: 210, distance: 138.9
click at [323, 210] on input "[PHONE_NUMBER]" at bounding box center [386, 208] width 464 height 40
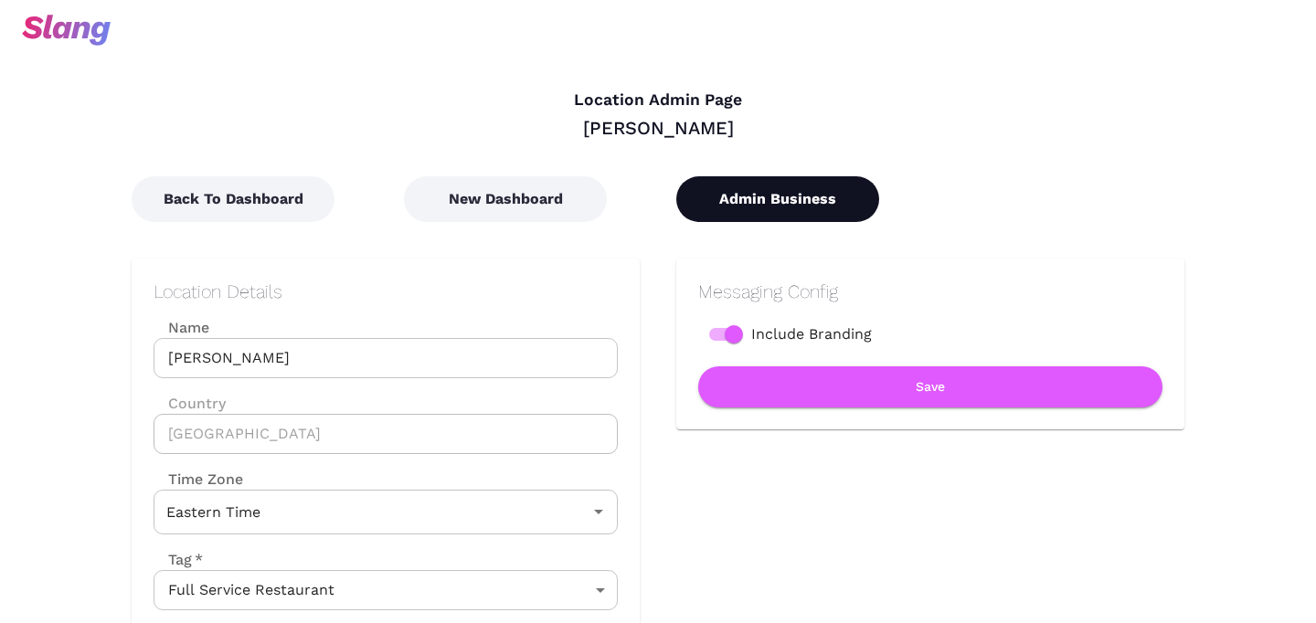
click at [782, 217] on button "Admin Business" at bounding box center [777, 199] width 203 height 46
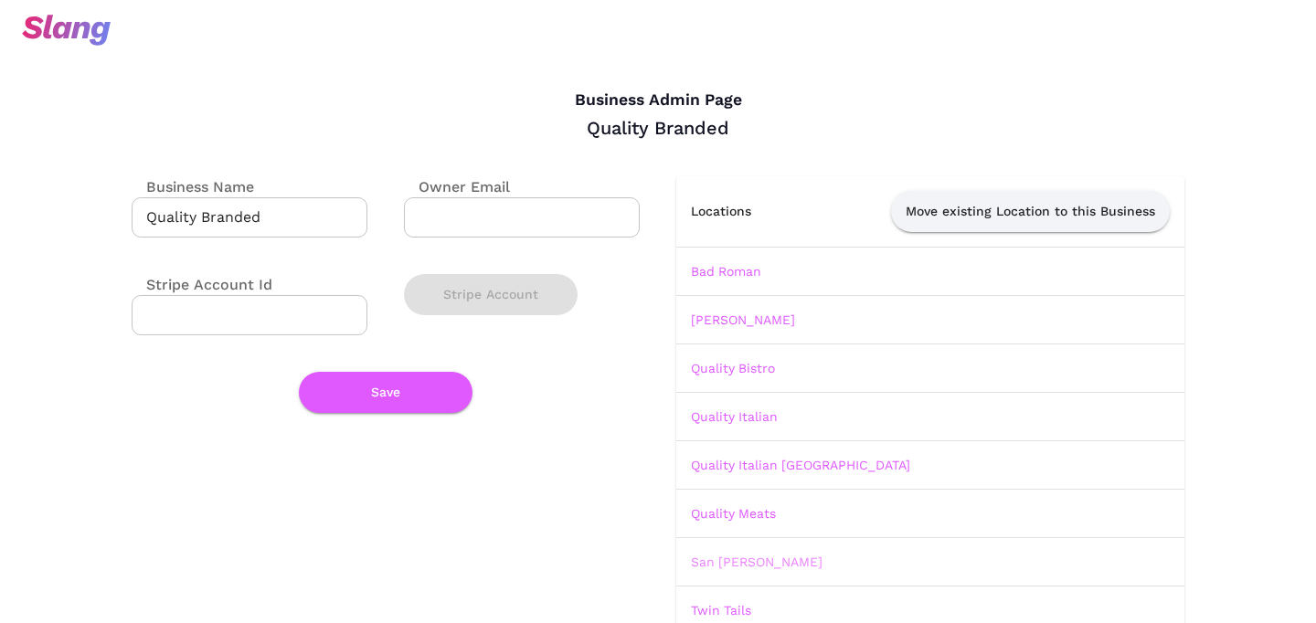
click at [744, 564] on link "San [PERSON_NAME]" at bounding box center [757, 562] width 132 height 15
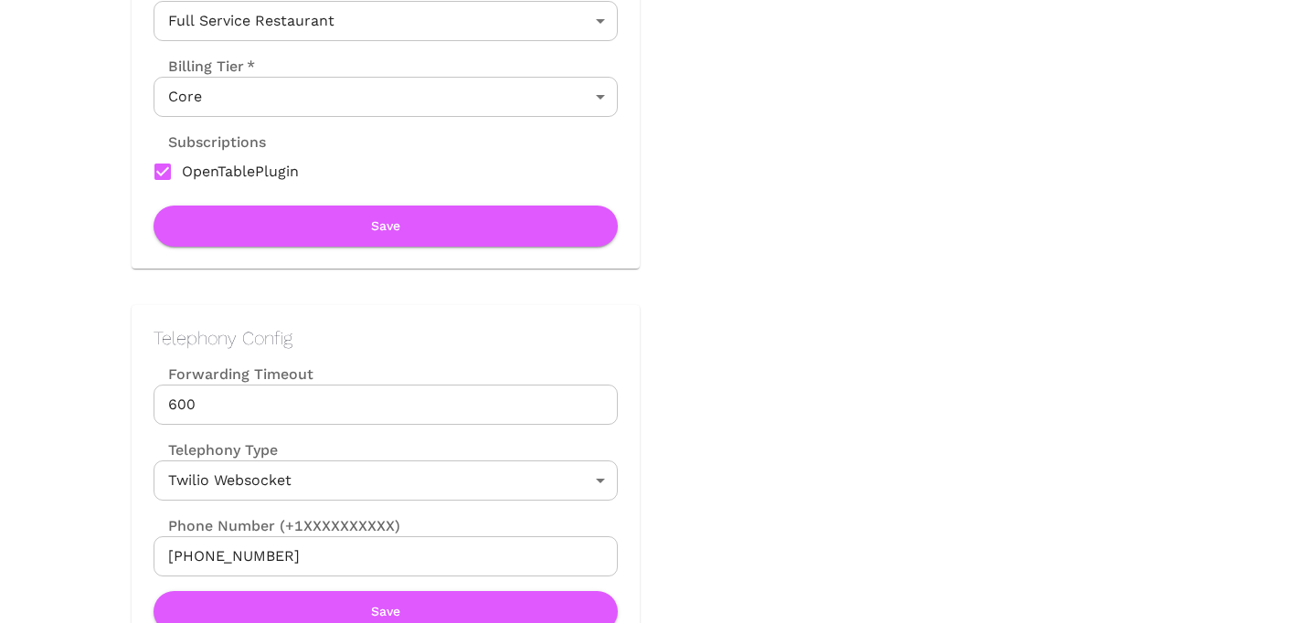
scroll to position [570, 0]
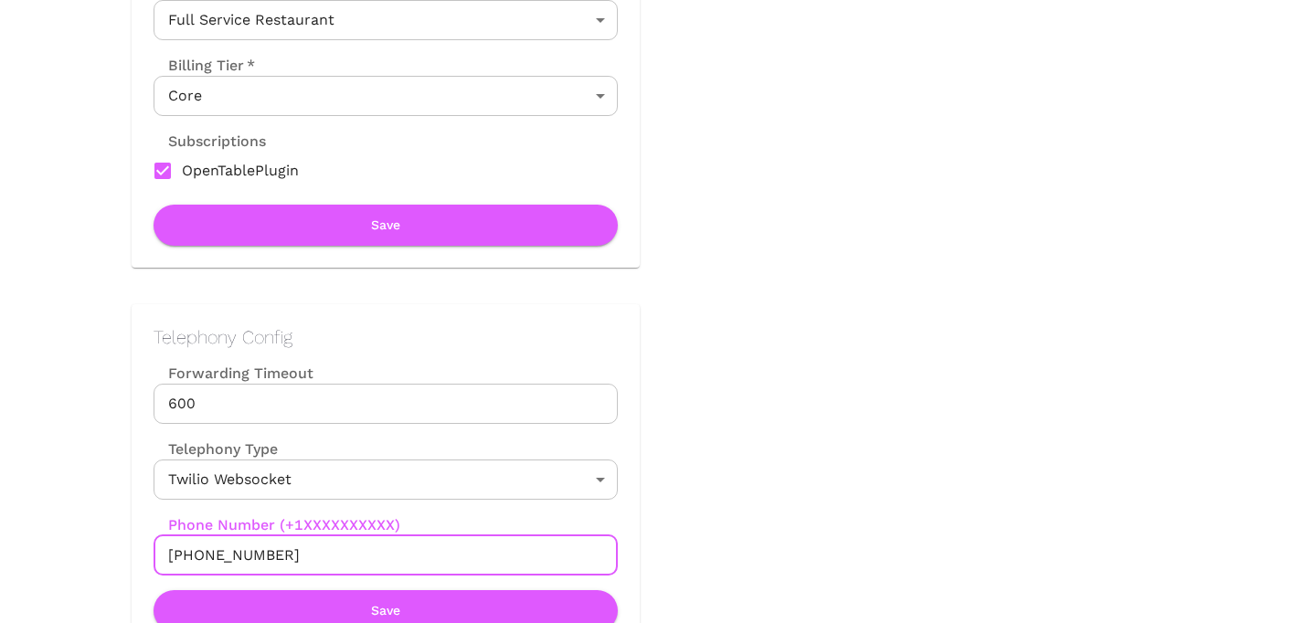
drag, startPoint x: 188, startPoint y: 552, endPoint x: 319, endPoint y: 552, distance: 130.7
click at [319, 552] on input "[PHONE_NUMBER]" at bounding box center [386, 556] width 464 height 40
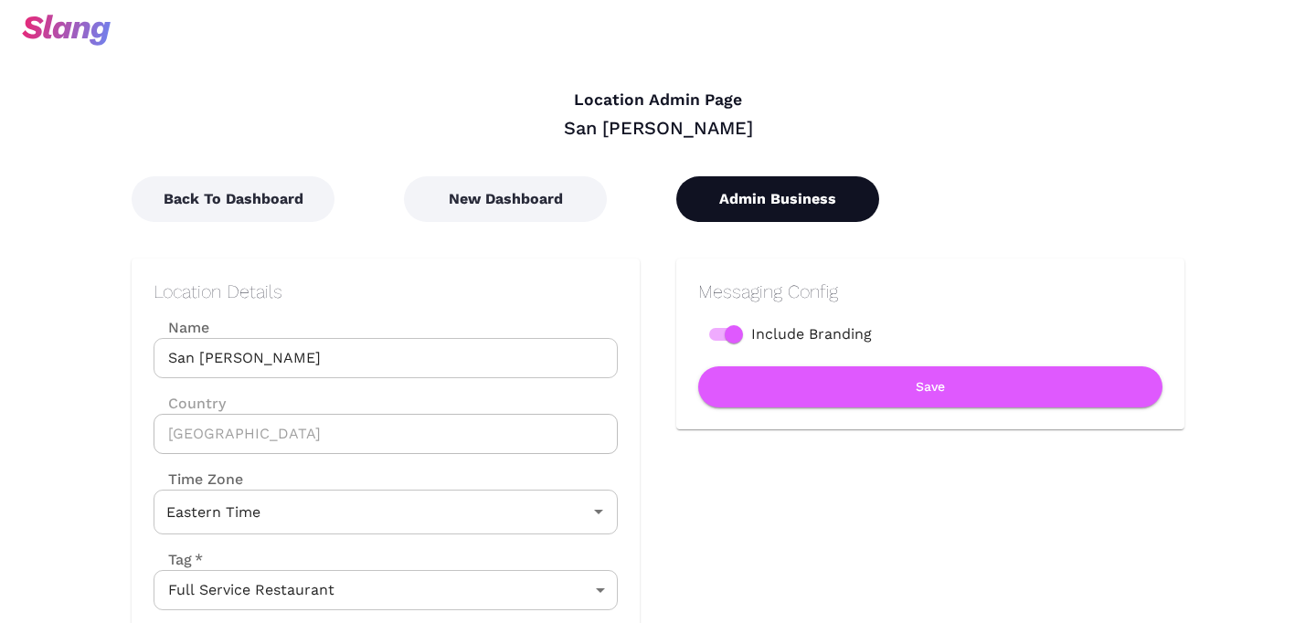
click at [783, 182] on button "Admin Business" at bounding box center [777, 199] width 203 height 46
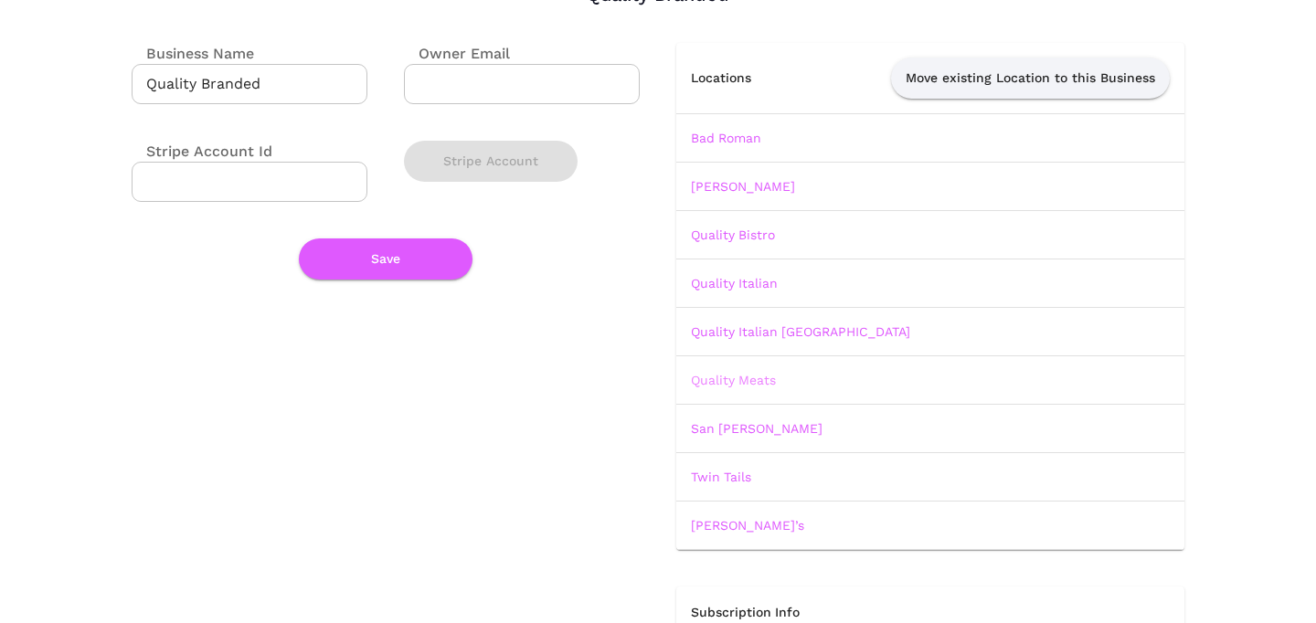
scroll to position [145, 0]
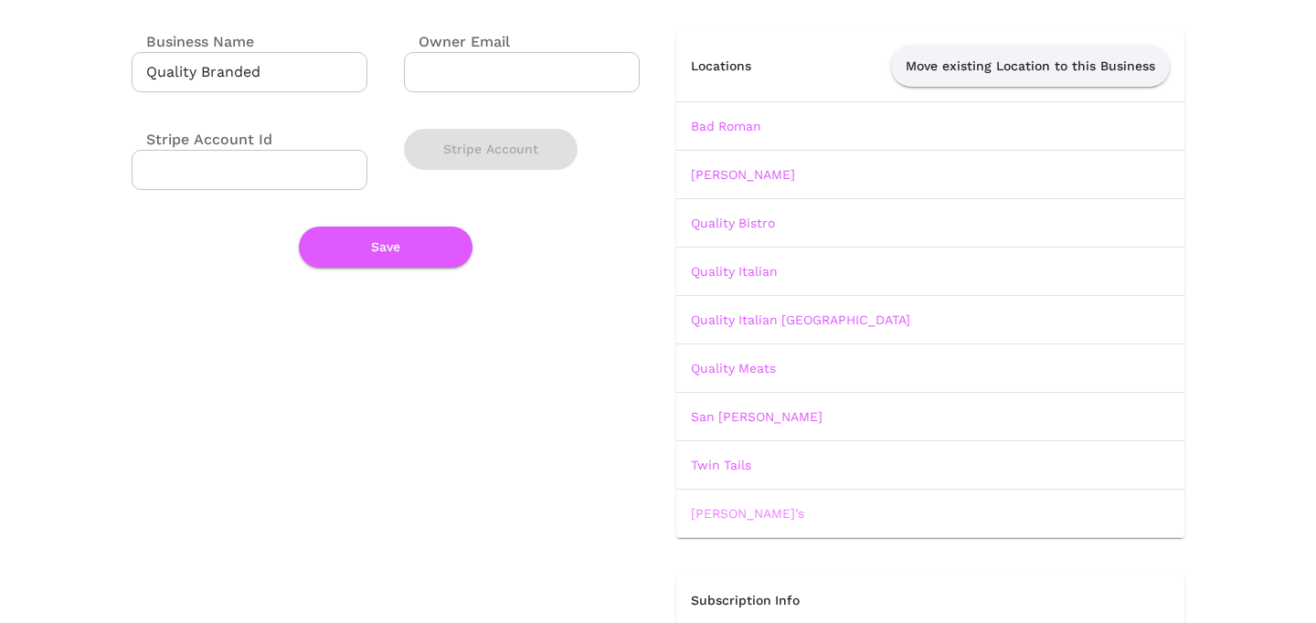
click at [719, 512] on link "[PERSON_NAME]’s" at bounding box center [747, 513] width 113 height 15
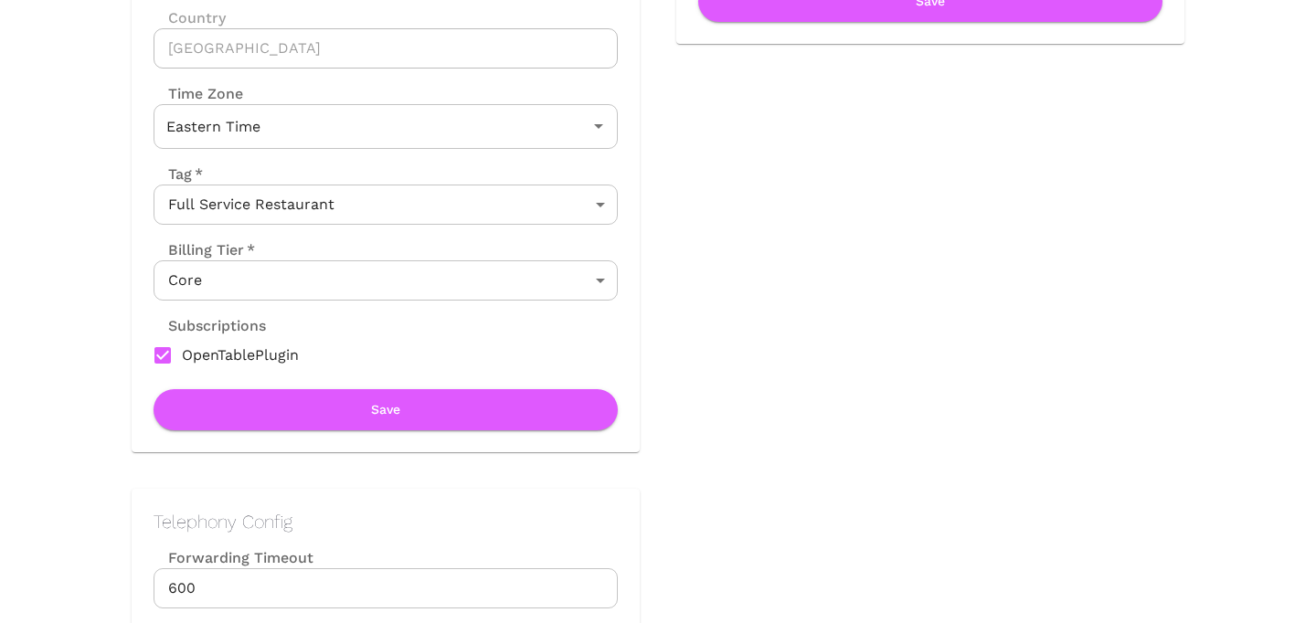
scroll to position [636, 0]
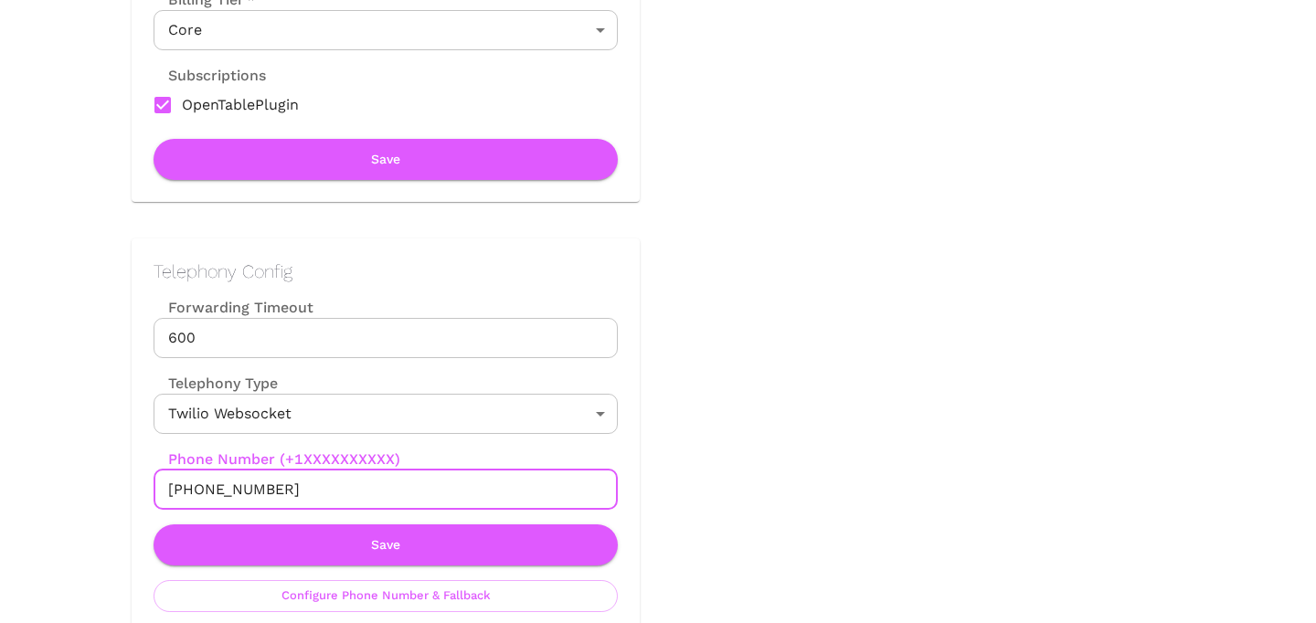
drag, startPoint x: 186, startPoint y: 490, endPoint x: 354, endPoint y: 490, distance: 167.3
click at [354, 490] on input "[PHONE_NUMBER]" at bounding box center [386, 490] width 464 height 40
